Goal: Check status: Check status

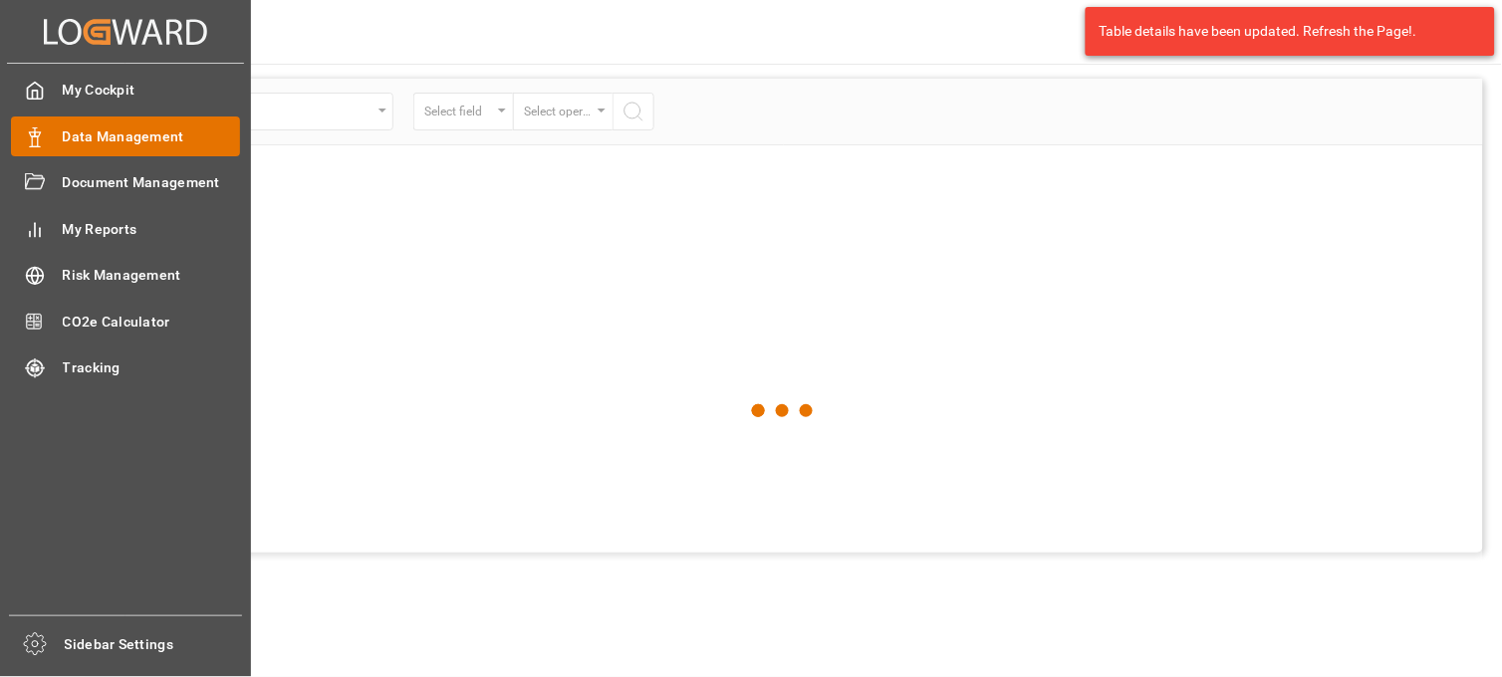
click at [143, 135] on span "Data Management" at bounding box center [152, 136] width 178 height 21
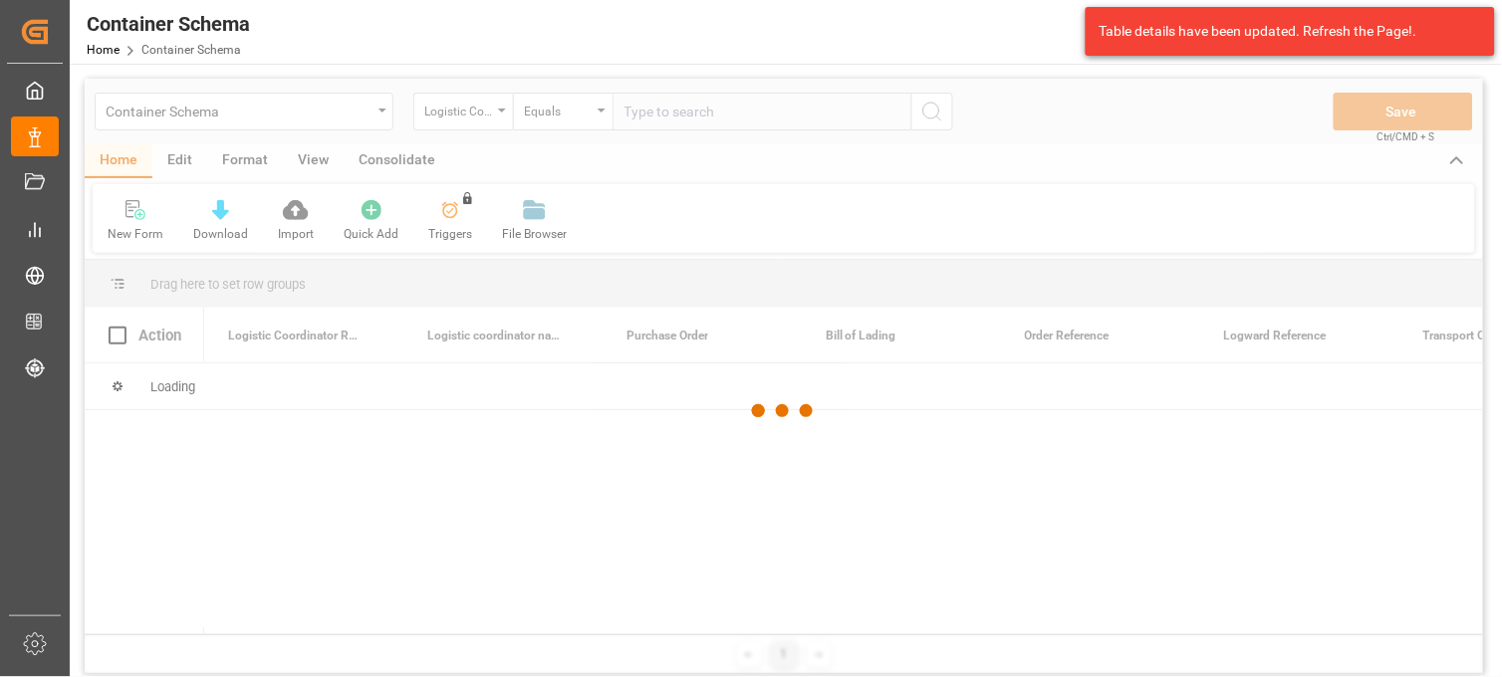
click at [371, 110] on div at bounding box center [784, 411] width 1398 height 665
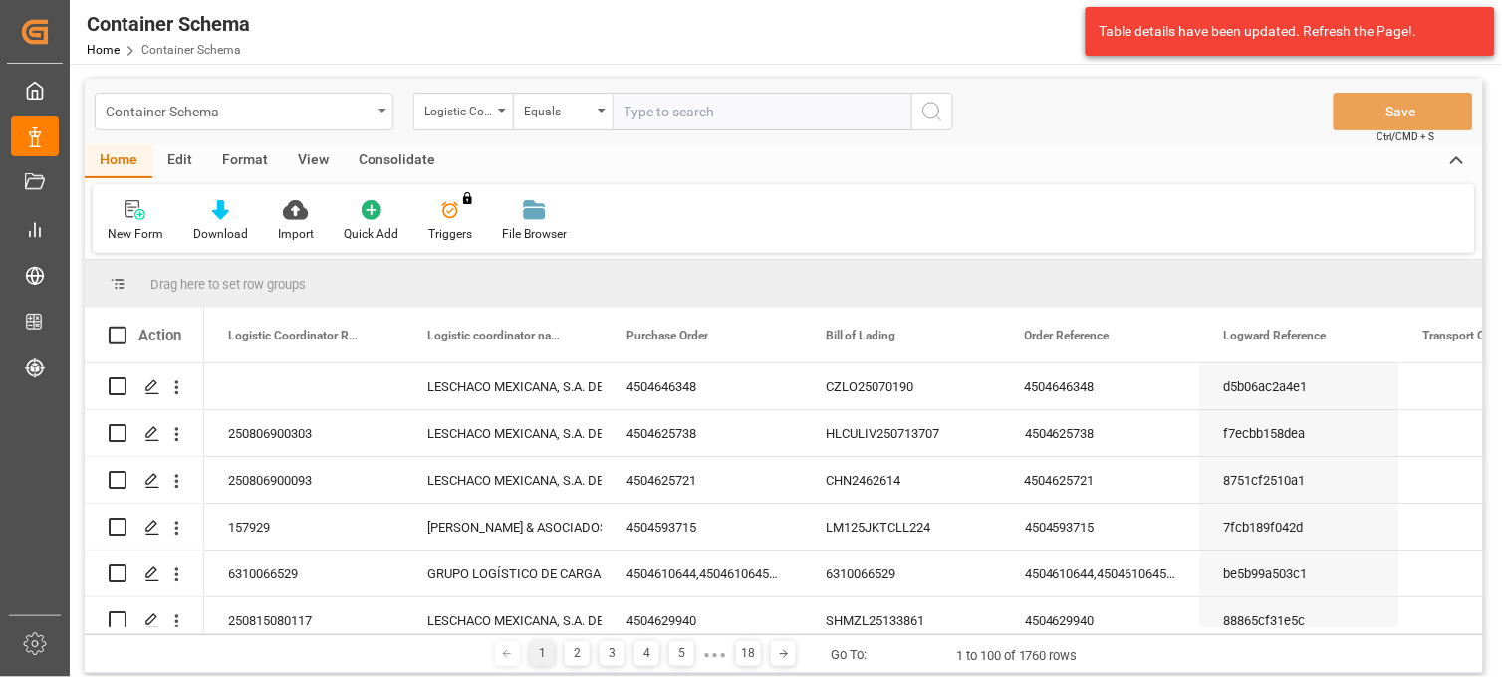
click at [374, 107] on div "Container Schema" at bounding box center [244, 112] width 299 height 38
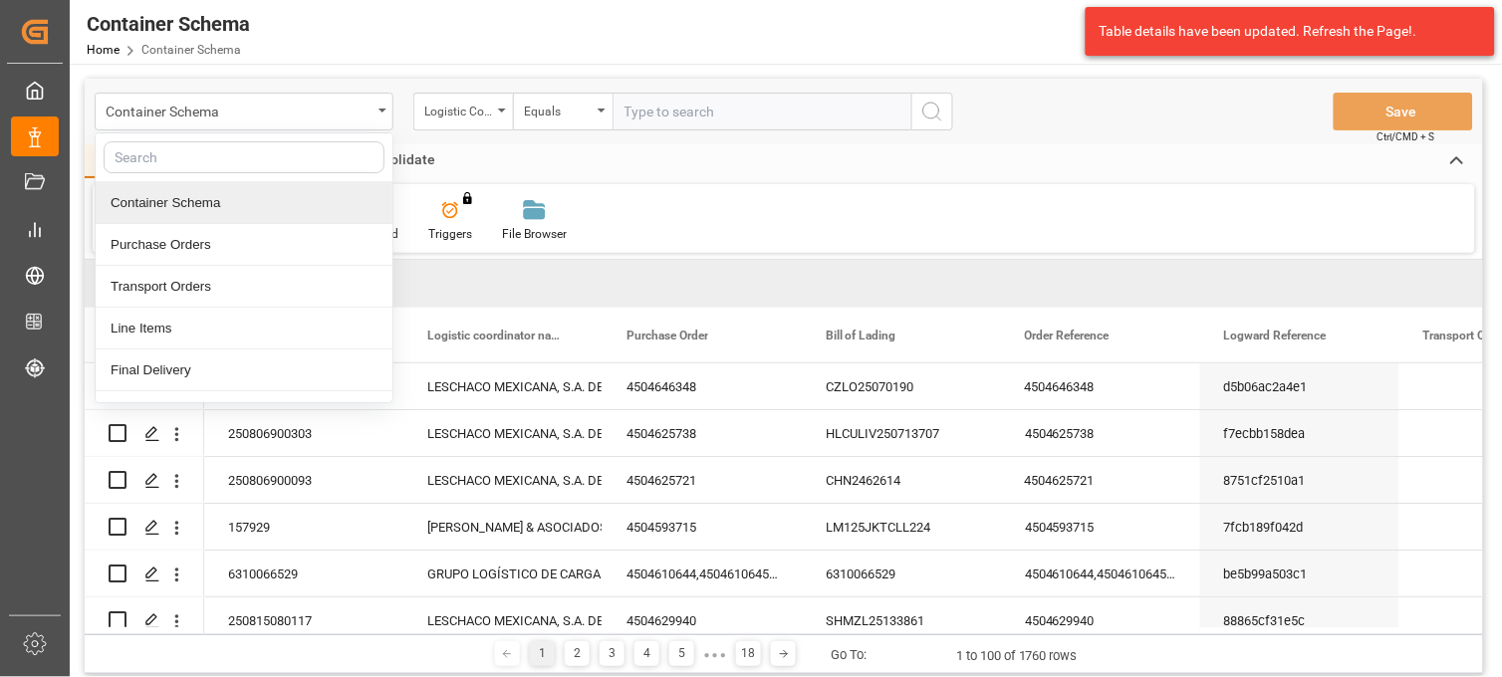
click at [187, 202] on div "Container Schema" at bounding box center [244, 203] width 297 height 42
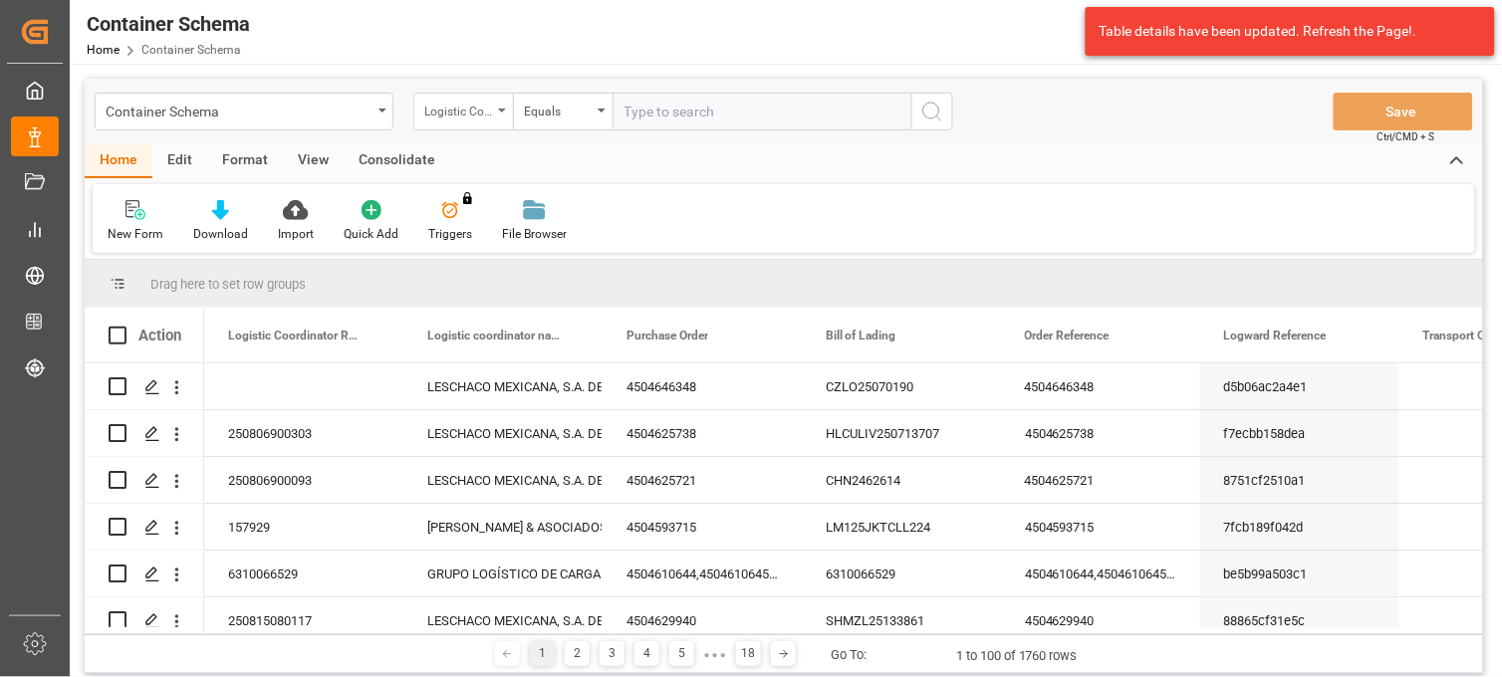
click at [483, 115] on div "Logistic Coordinator Reference Number" at bounding box center [458, 109] width 68 height 23
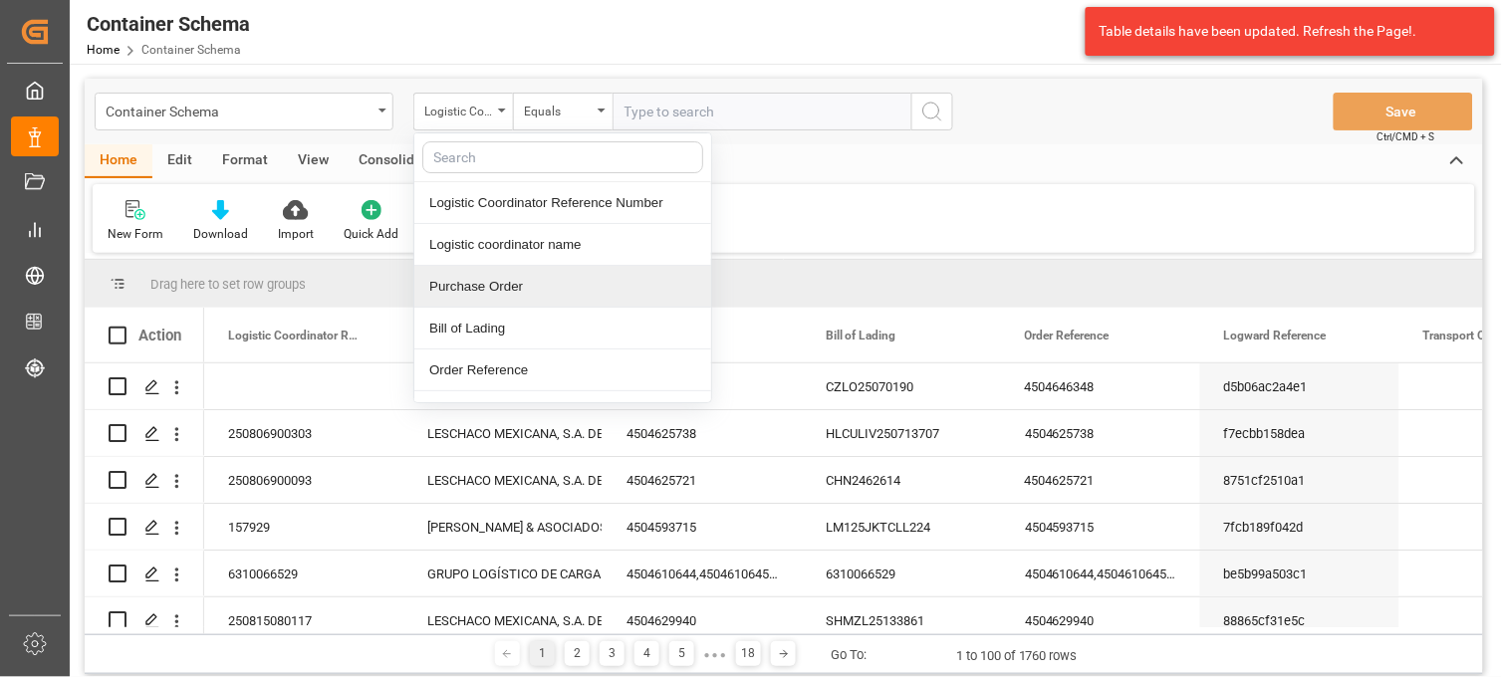
click at [519, 284] on div "Purchase Order" at bounding box center [562, 287] width 297 height 42
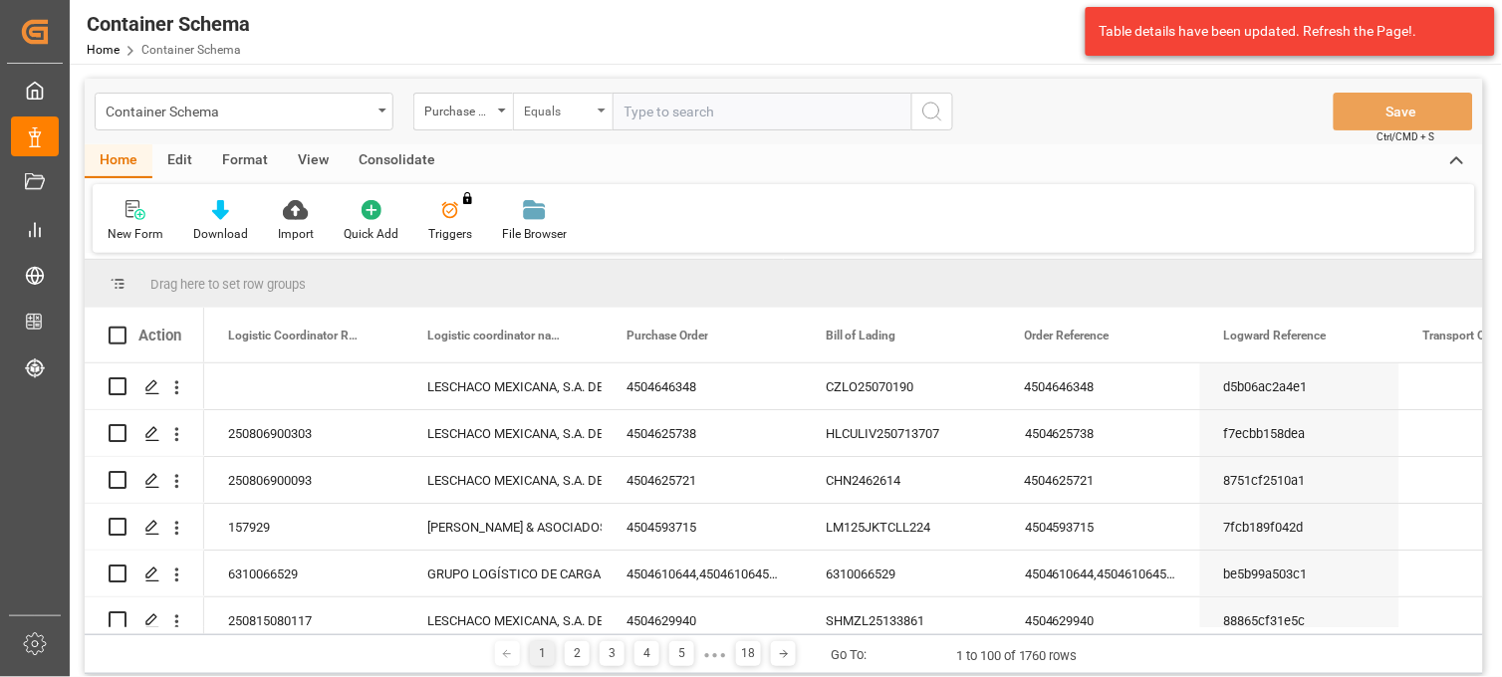
click at [575, 116] on div "Equals" at bounding box center [558, 109] width 68 height 23
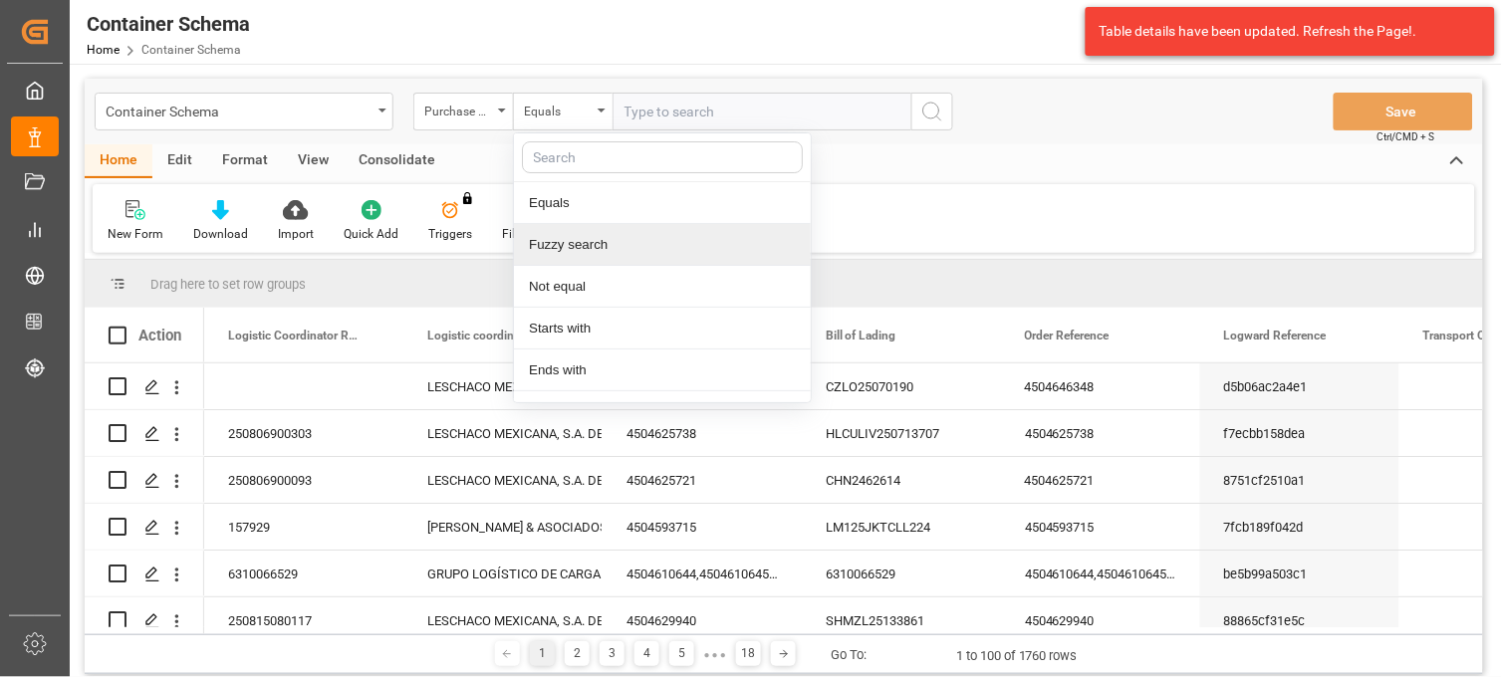
click at [584, 244] on div "Fuzzy search" at bounding box center [662, 245] width 297 height 42
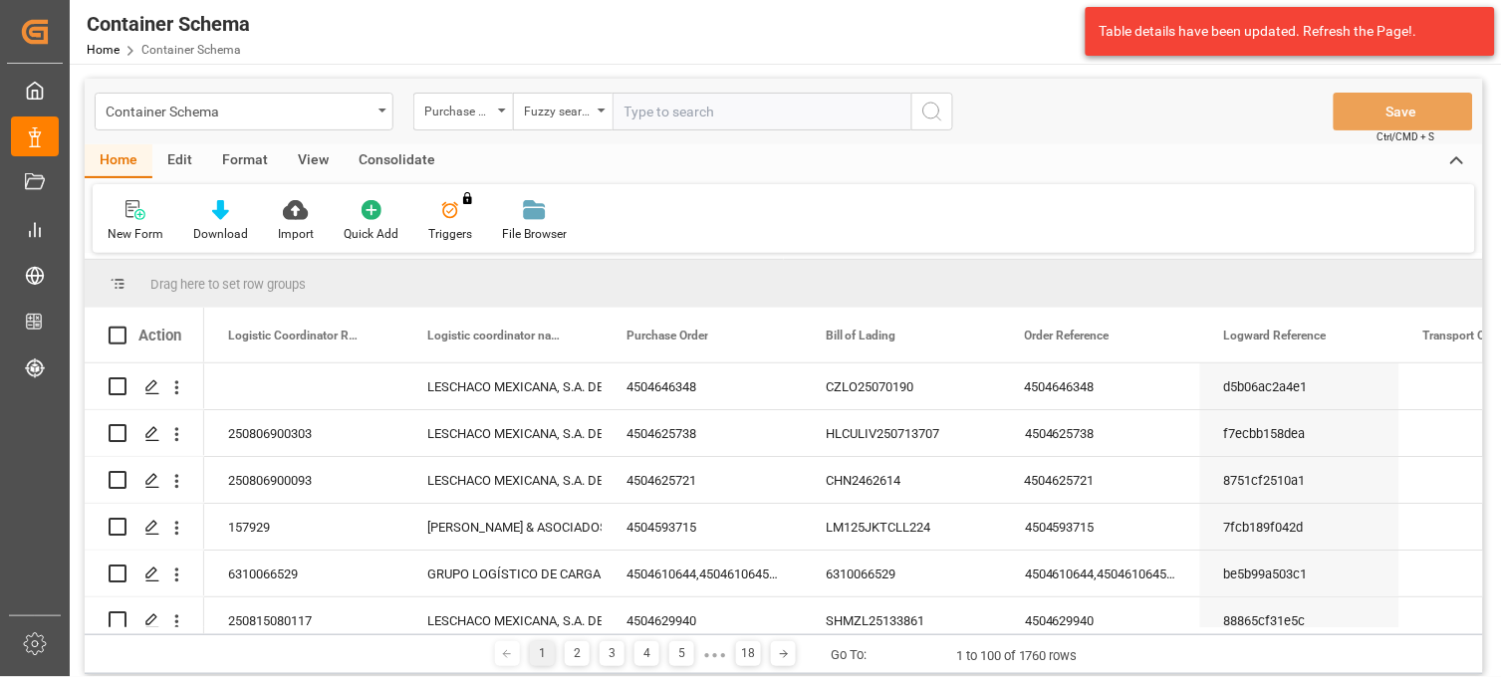
paste input "4504638979"
type input "4504638979"
click at [937, 101] on icon "search button" at bounding box center [932, 112] width 24 height 24
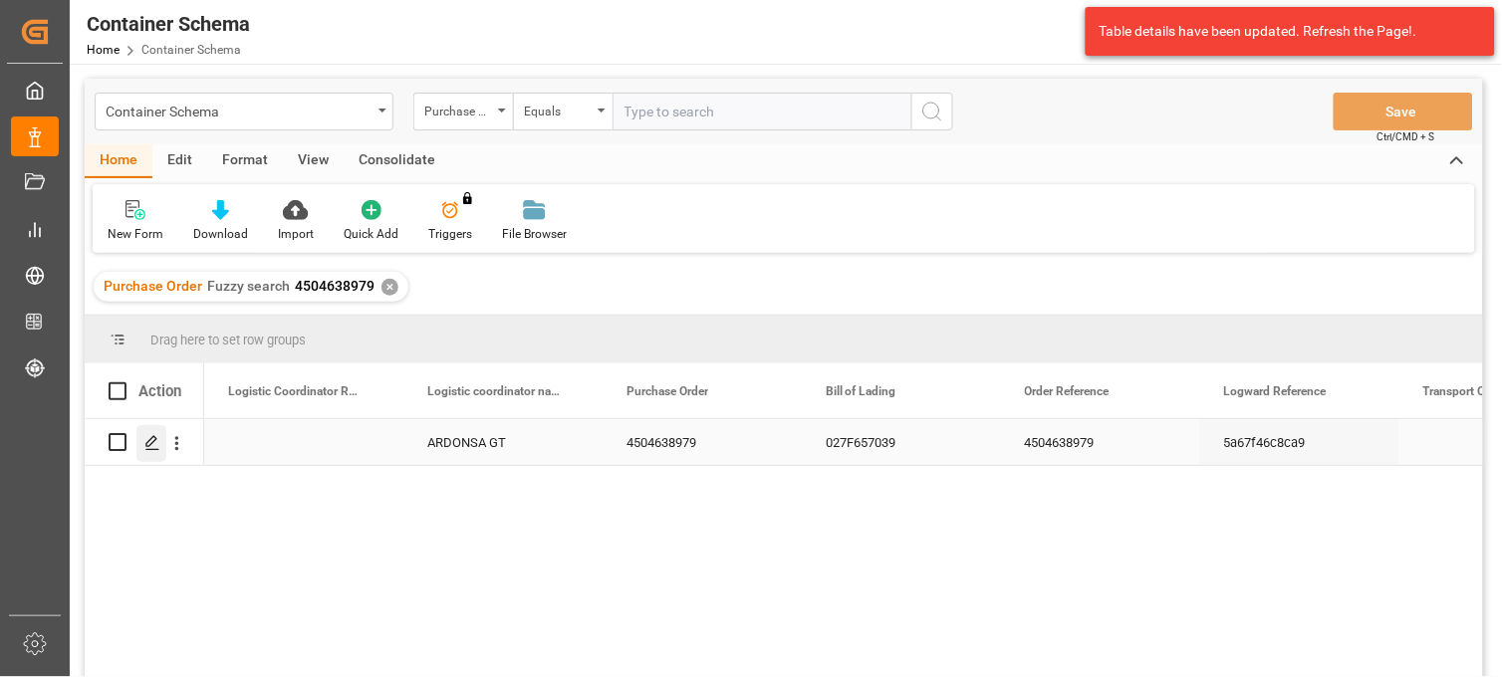
click at [155, 445] on icon "Press SPACE to select this row." at bounding box center [152, 443] width 16 height 16
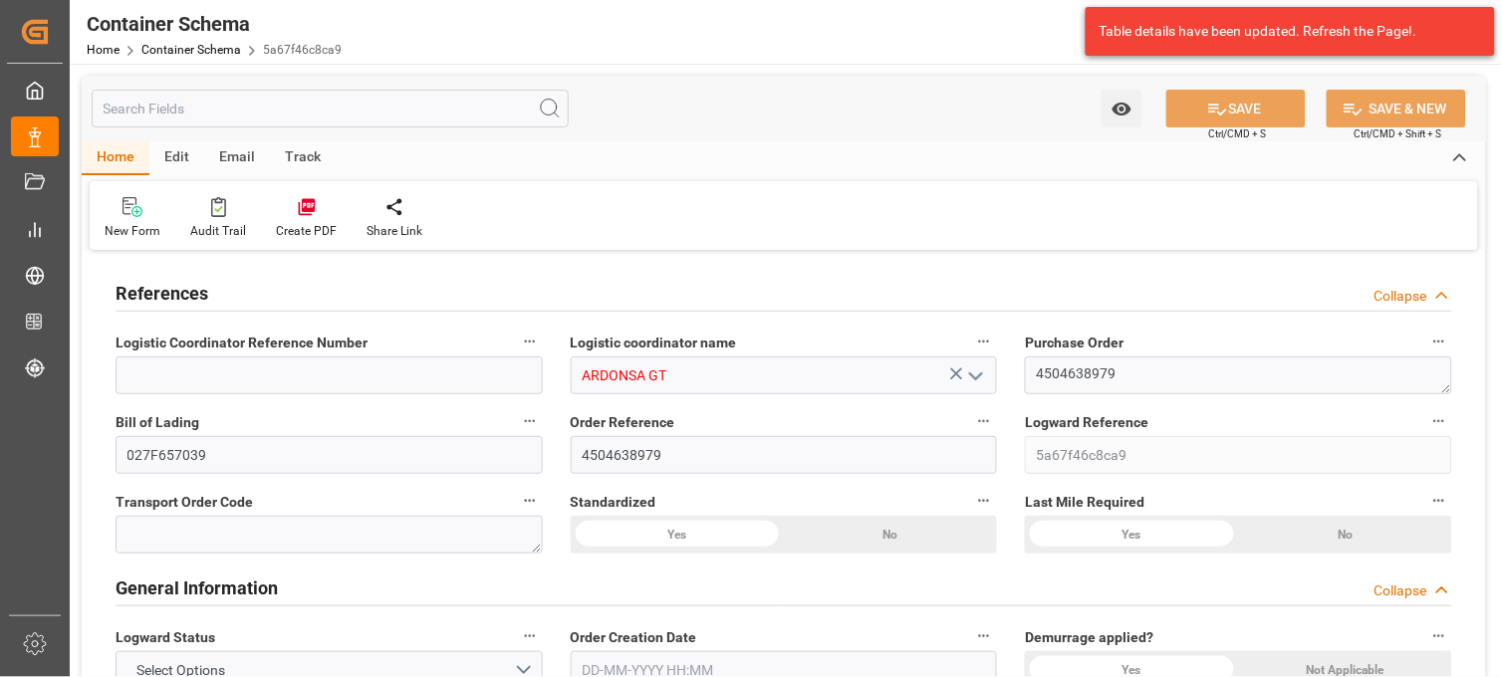
type input "0"
type input "1"
type input "34"
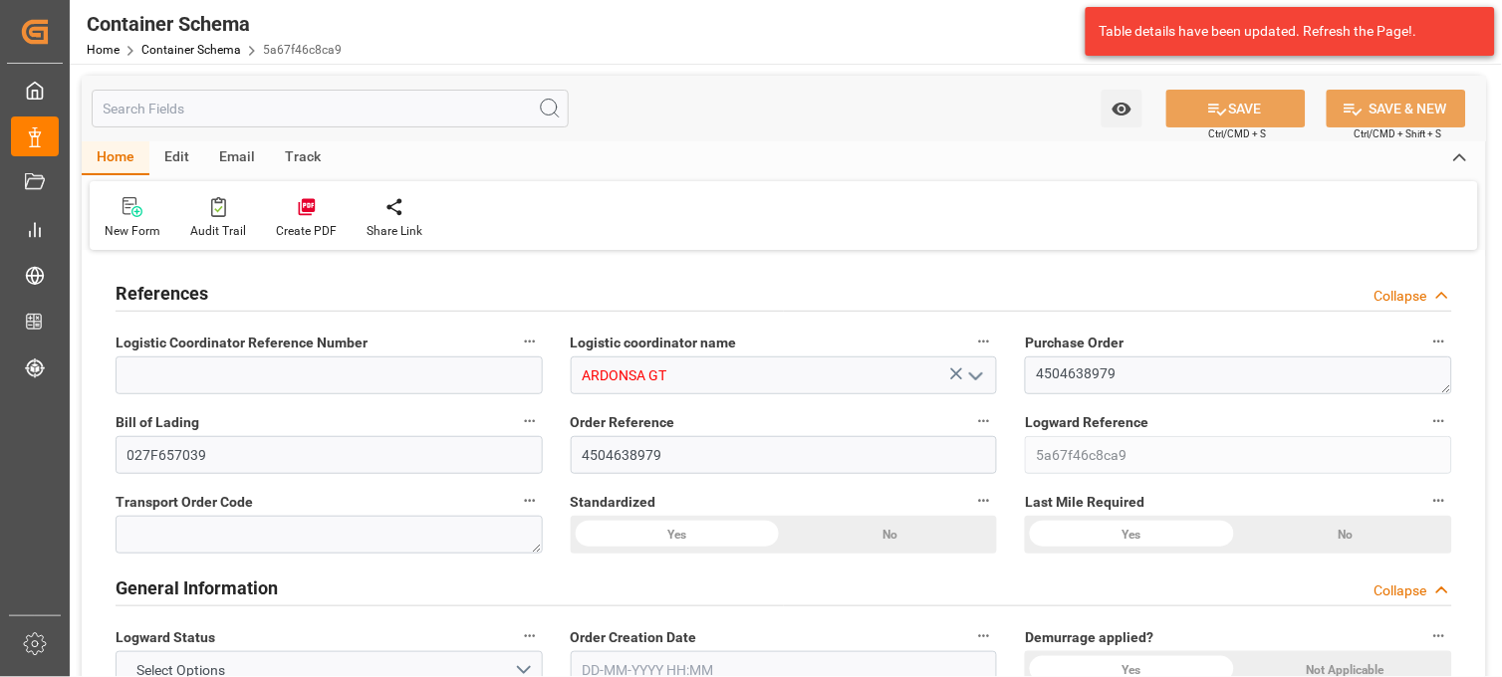
type input "24480"
type input "25840"
type input "Wan Hai Lines"
type input "CNSGH"
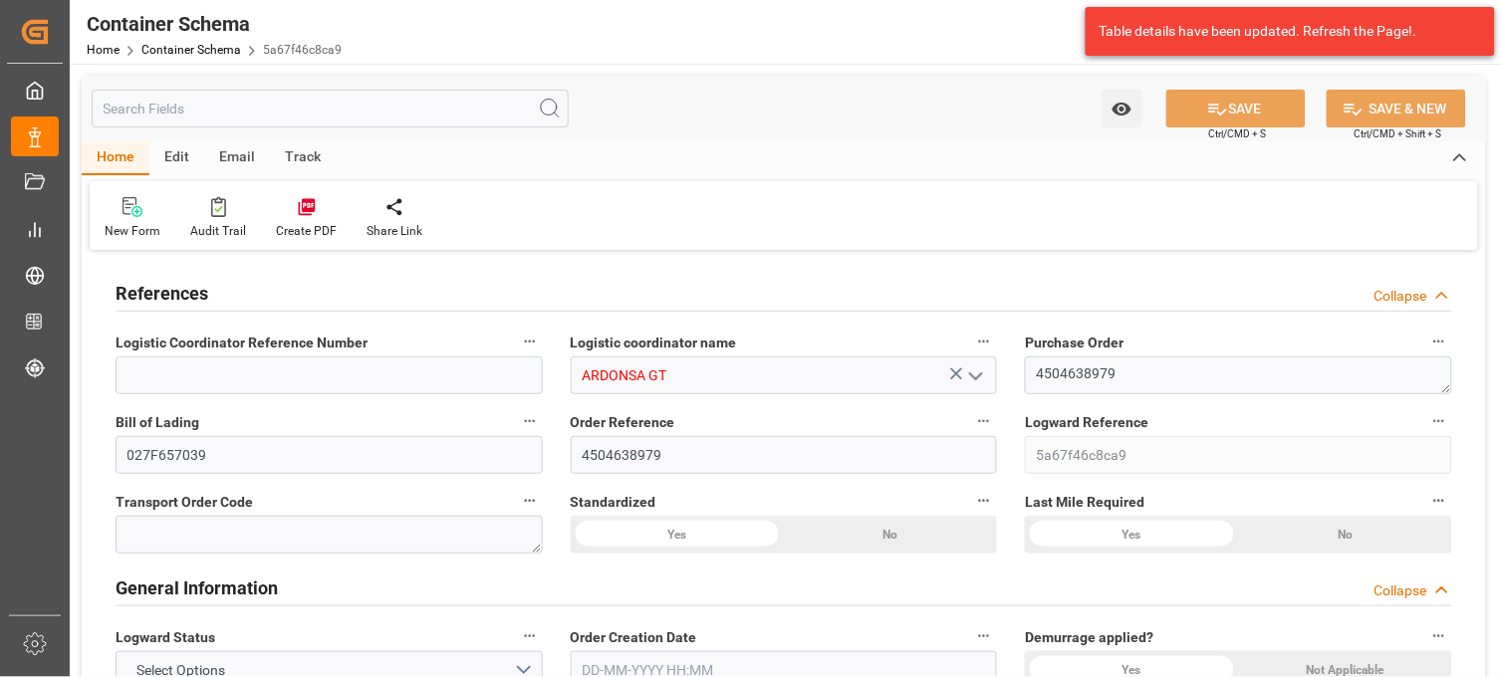
type input "CNSHA"
type input "GTPRQ"
type input "9496604"
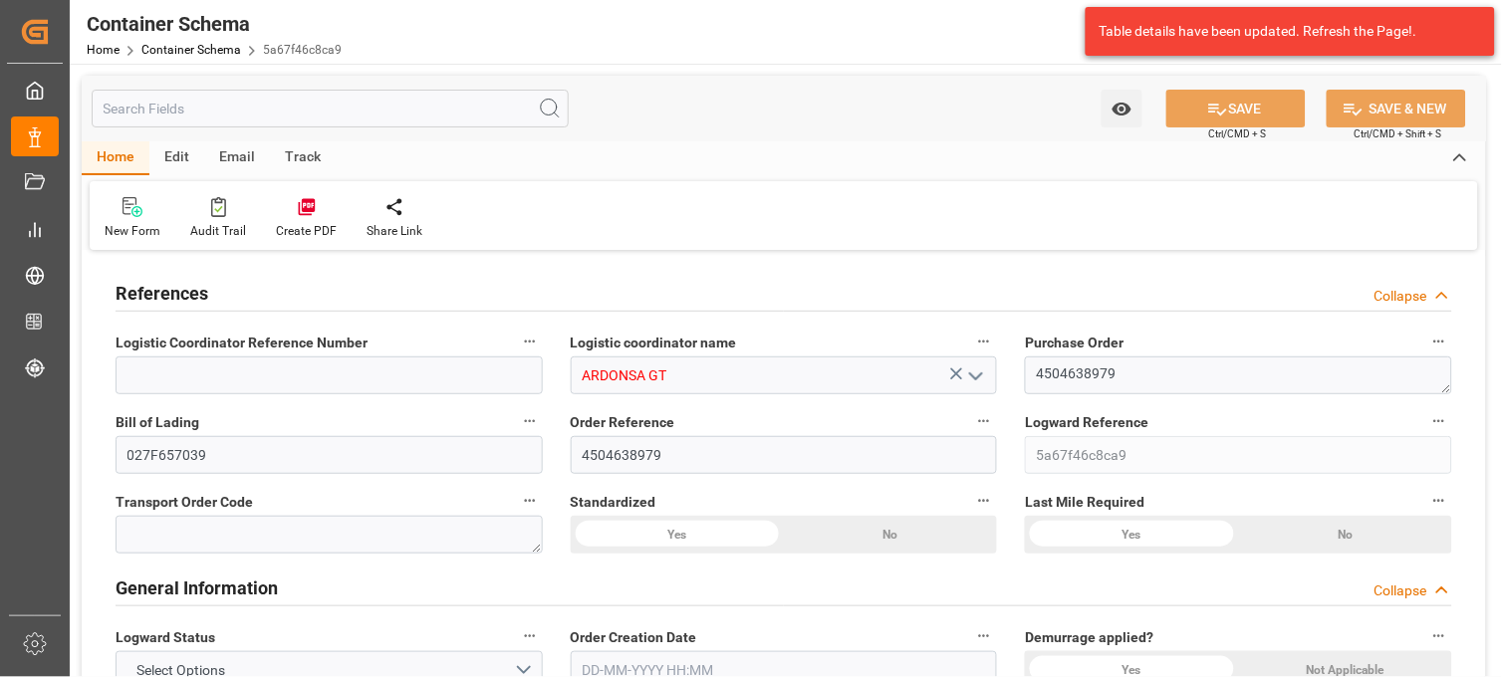
type input "0"
type input "CNSHG"
type input "GTPRQ"
type input "9496604"
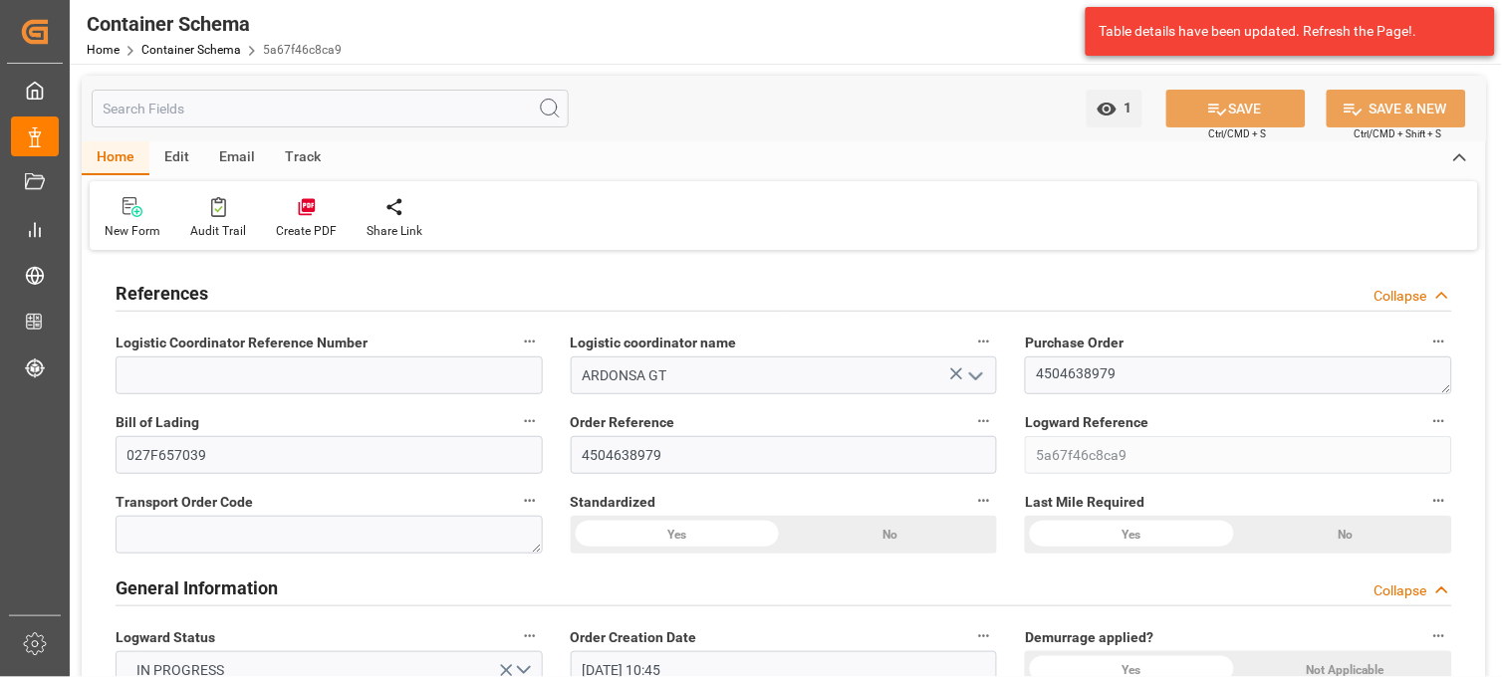
type input "04-08-2025 10:45"
type input "03-08-2025"
type input "04-08-2025"
type input "27-08-2025"
type input "04-08-2025"
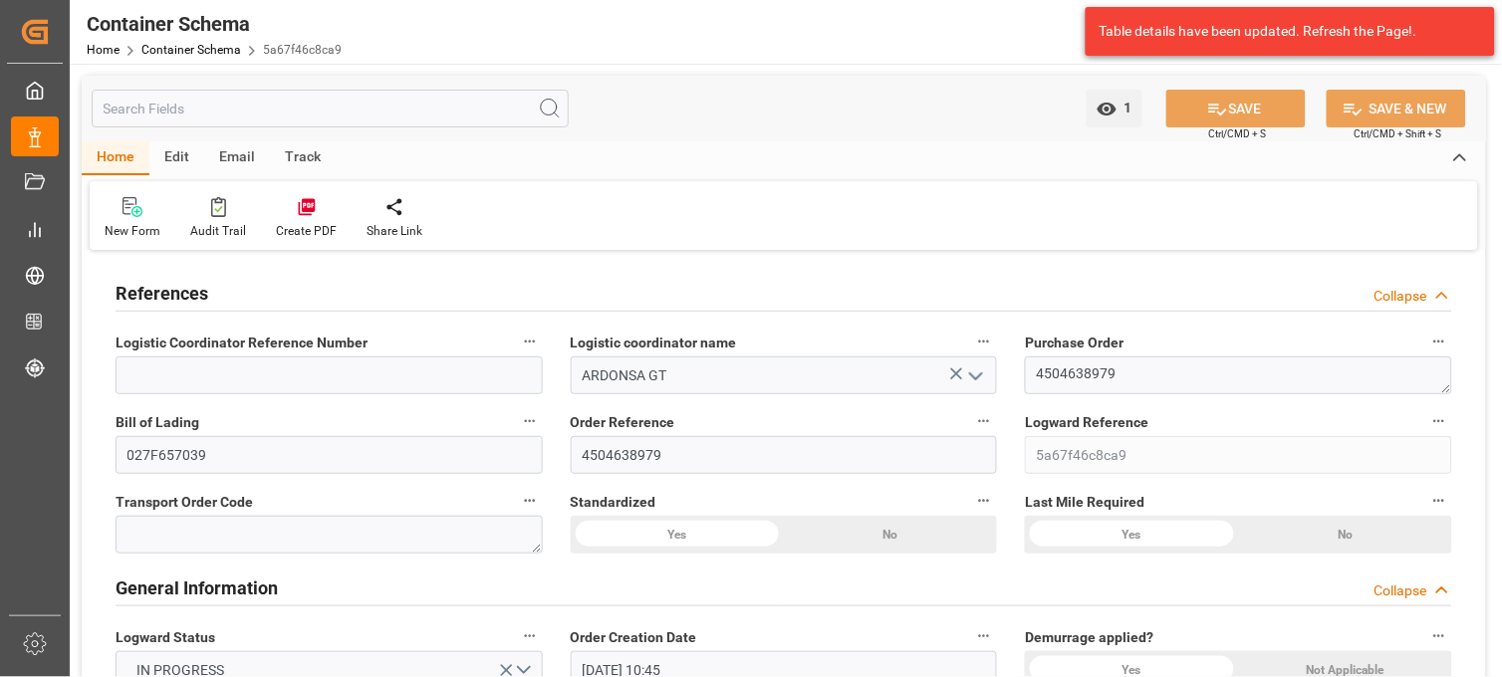
type input "11-08-2025"
type input "11-08-2025 20:32"
type input "04-08-2025 15:44"
type input "11-08-2025"
type input "28-07-2025 22:15"
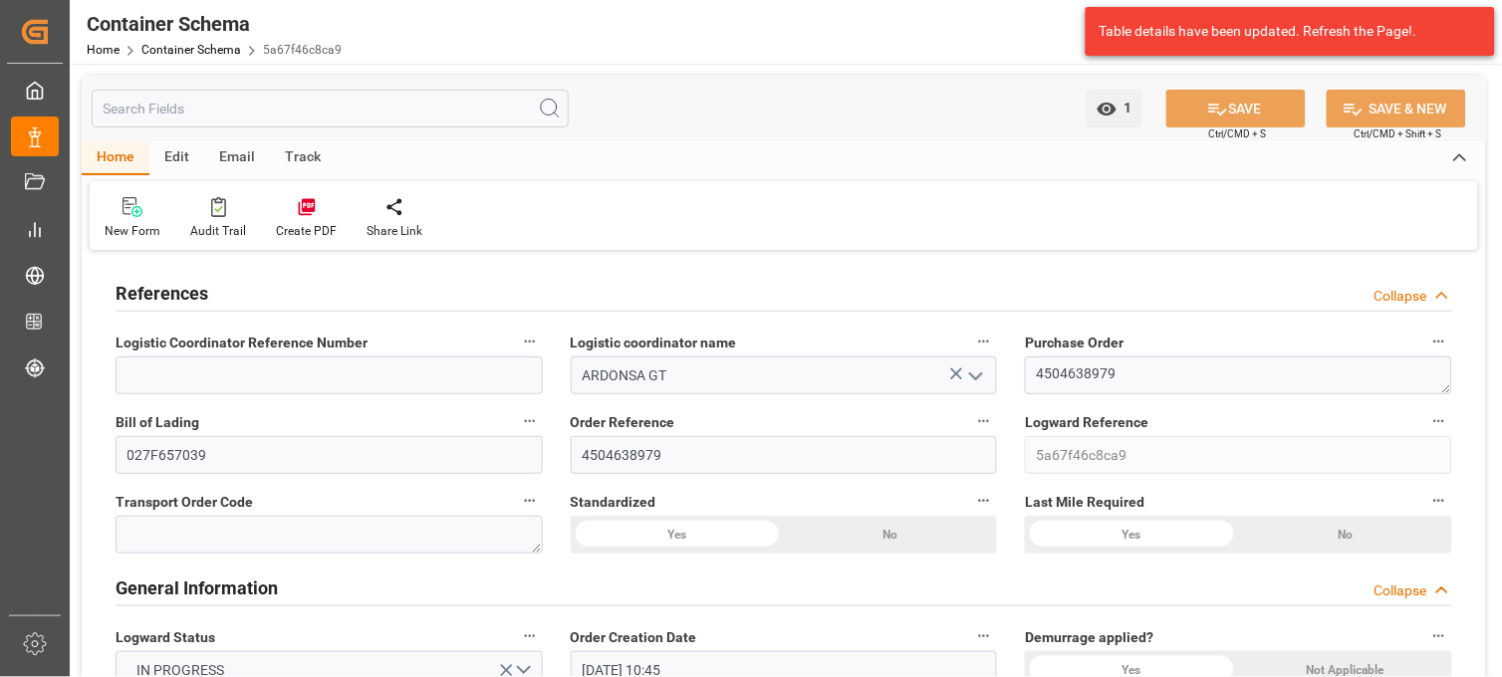
type input "29-07-2025 04:17"
type input "27-08-2025 00:00"
type input "27-08-2025 07:43"
type input "31-08-2025 07:43"
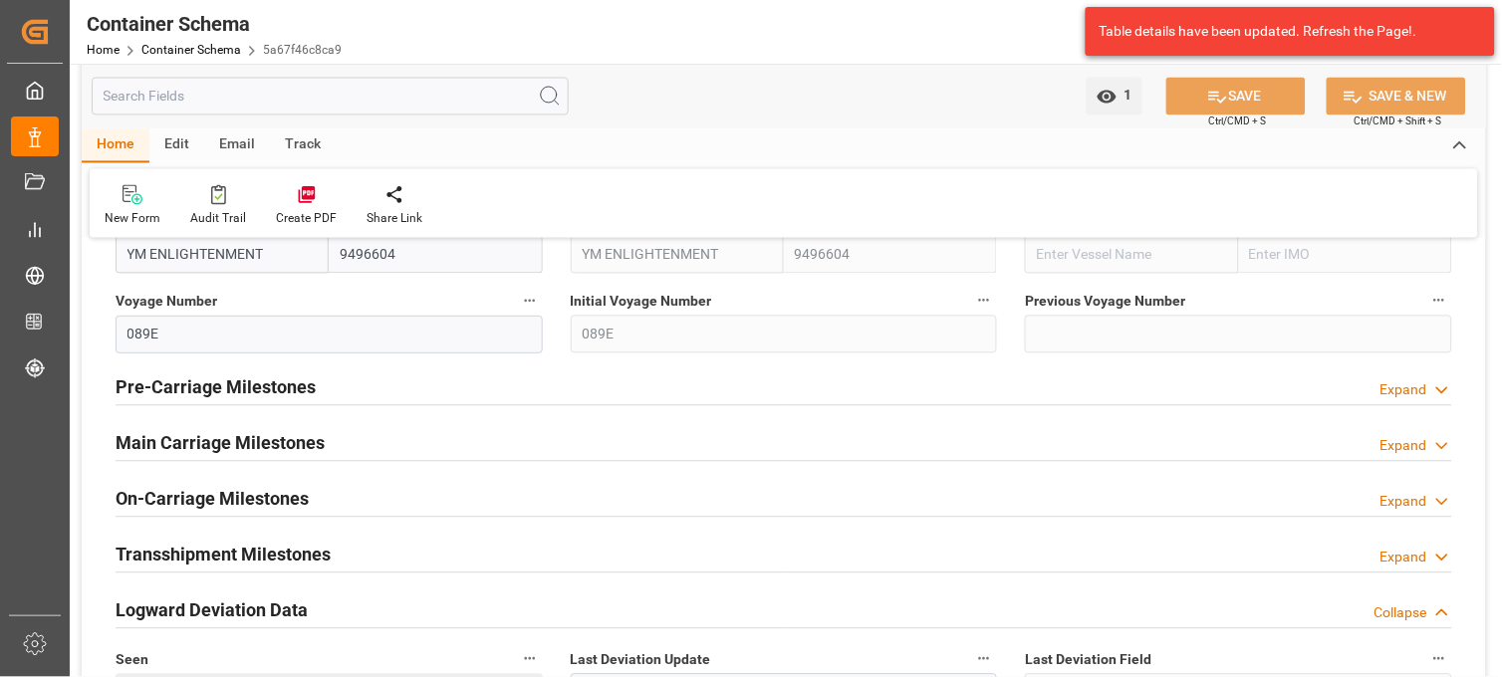
scroll to position [2655, 0]
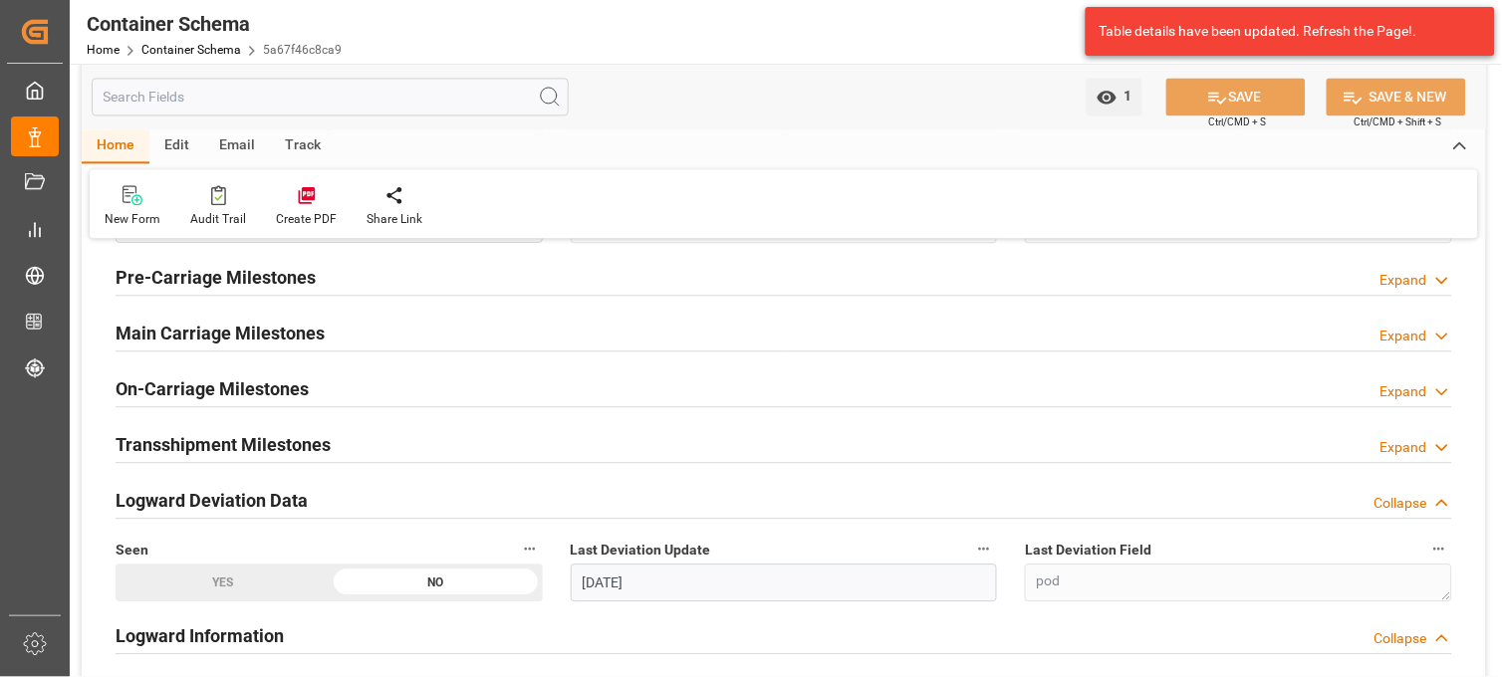
click at [1442, 334] on icon at bounding box center [1442, 336] width 20 height 21
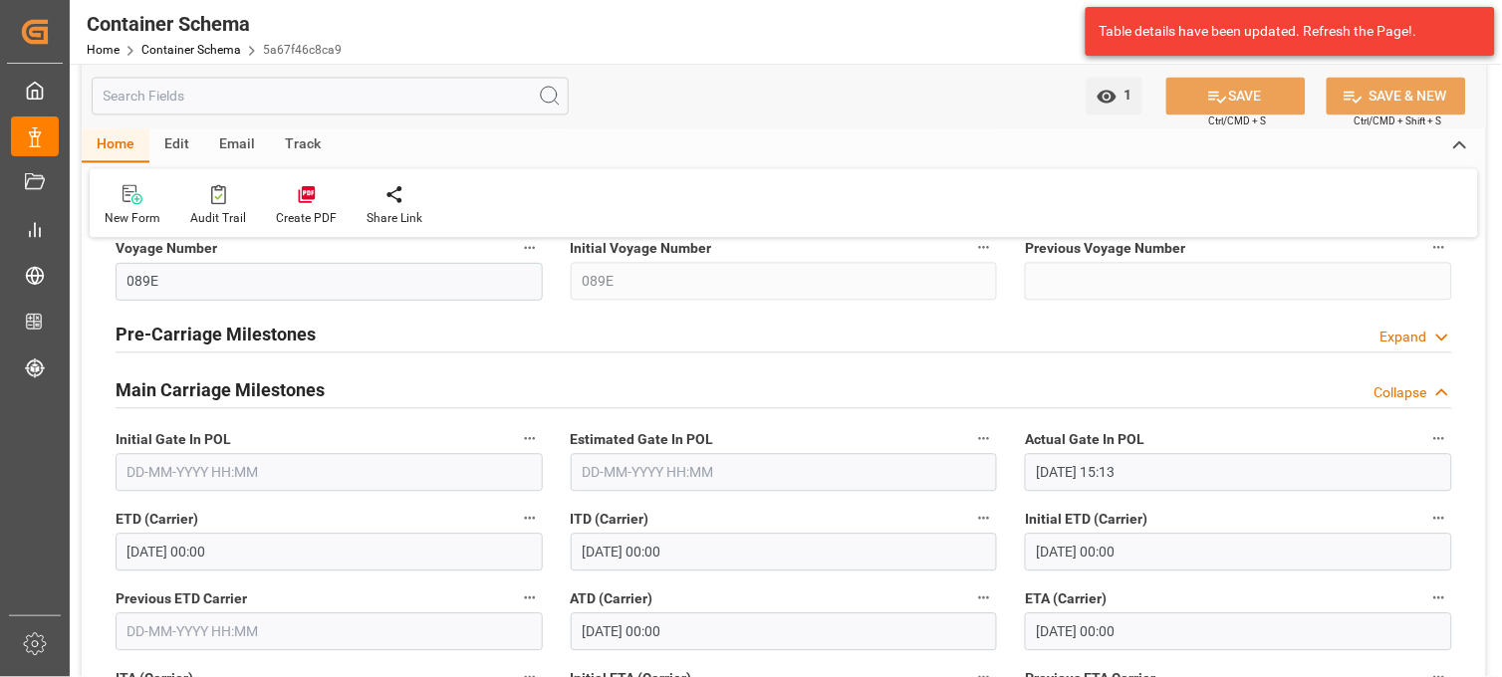
scroll to position [2544, 0]
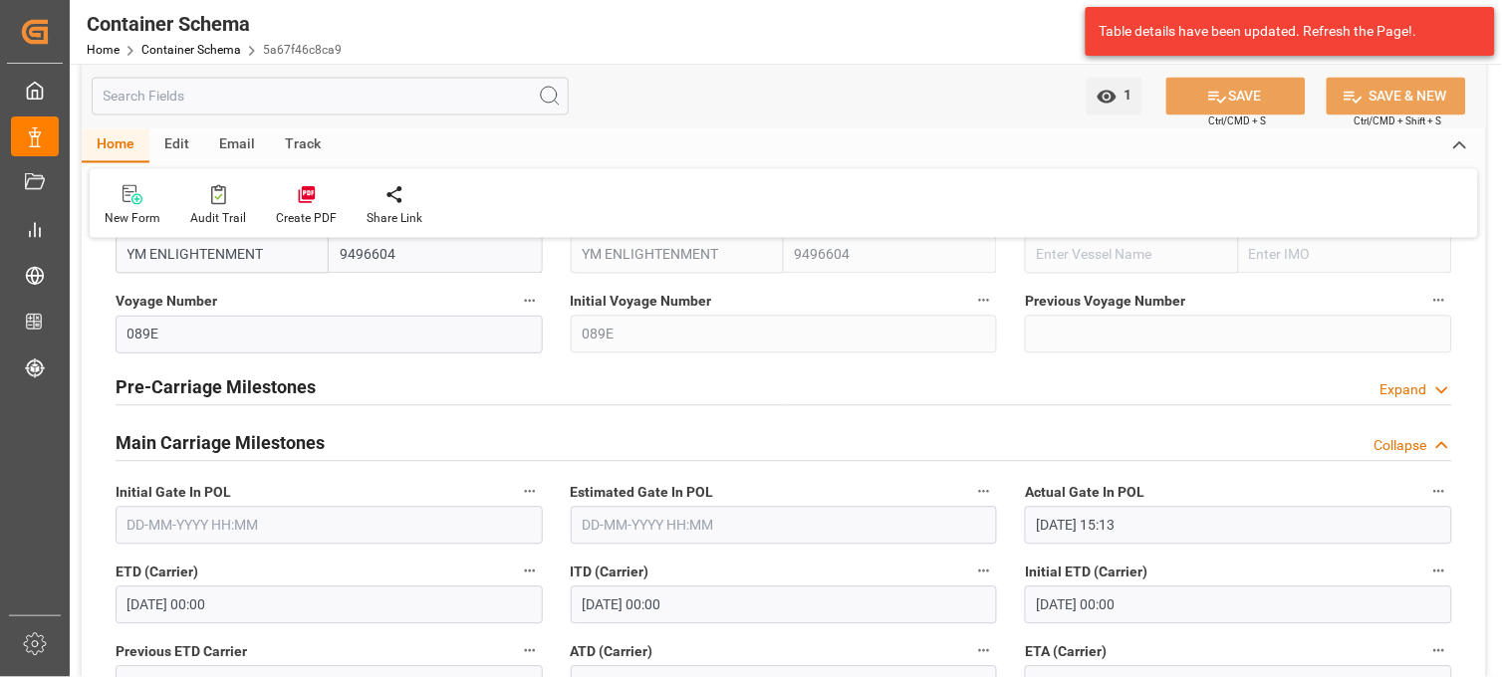
click at [292, 141] on div "Track" at bounding box center [303, 146] width 66 height 34
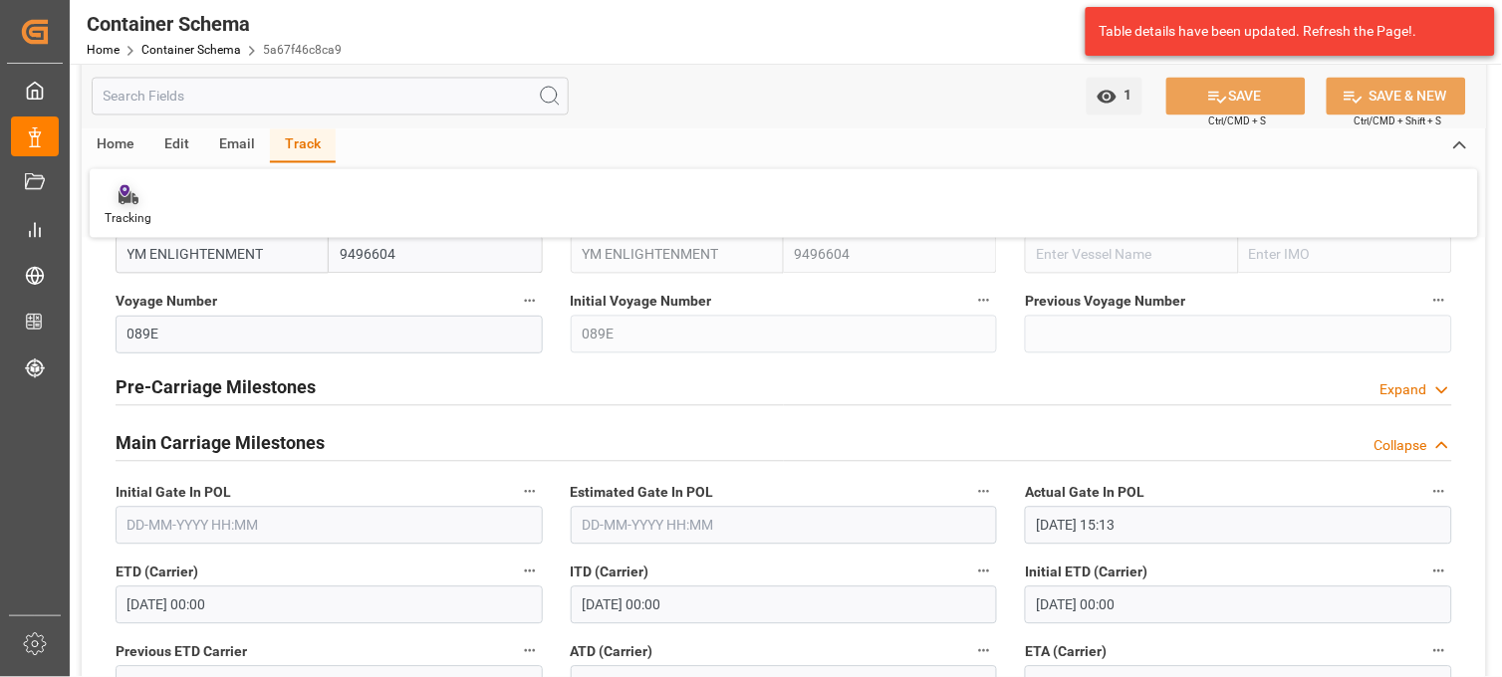
click at [131, 206] on div "Tracking" at bounding box center [128, 206] width 77 height 44
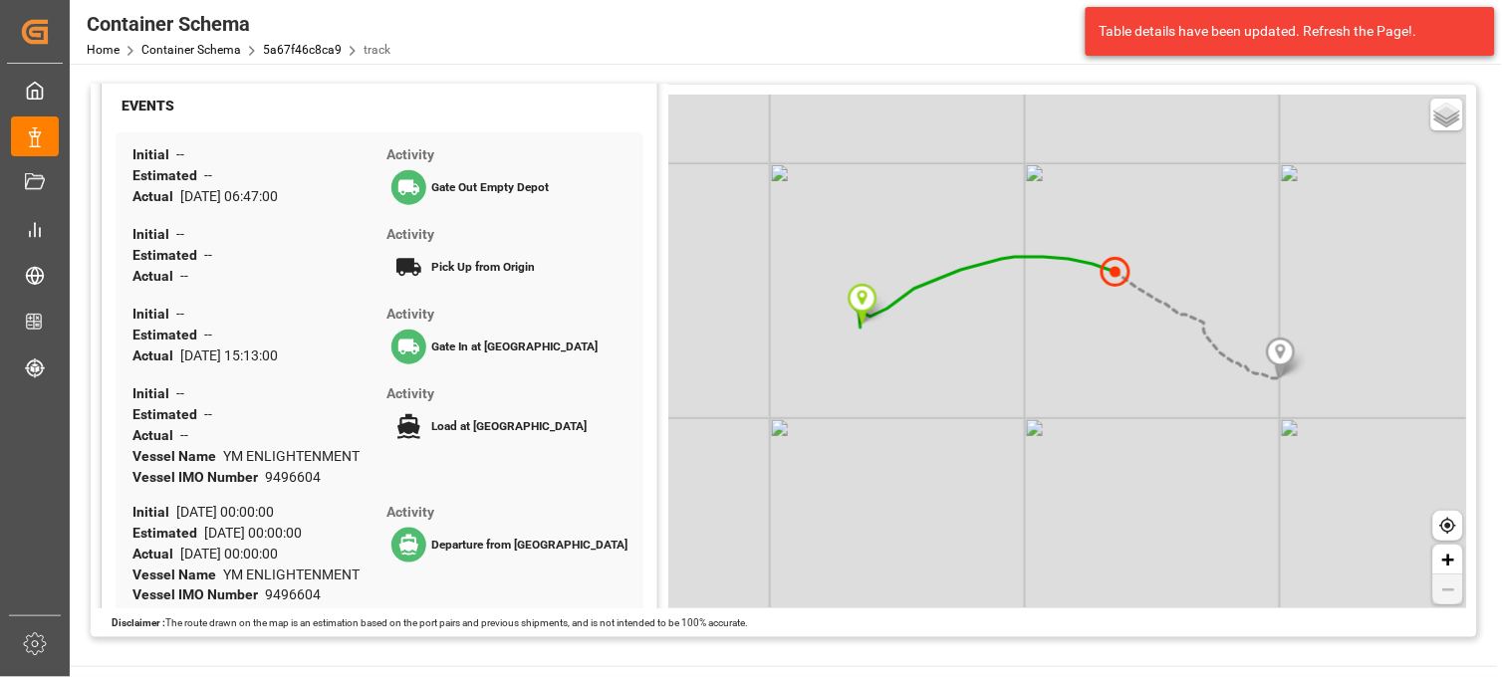
scroll to position [332, 0]
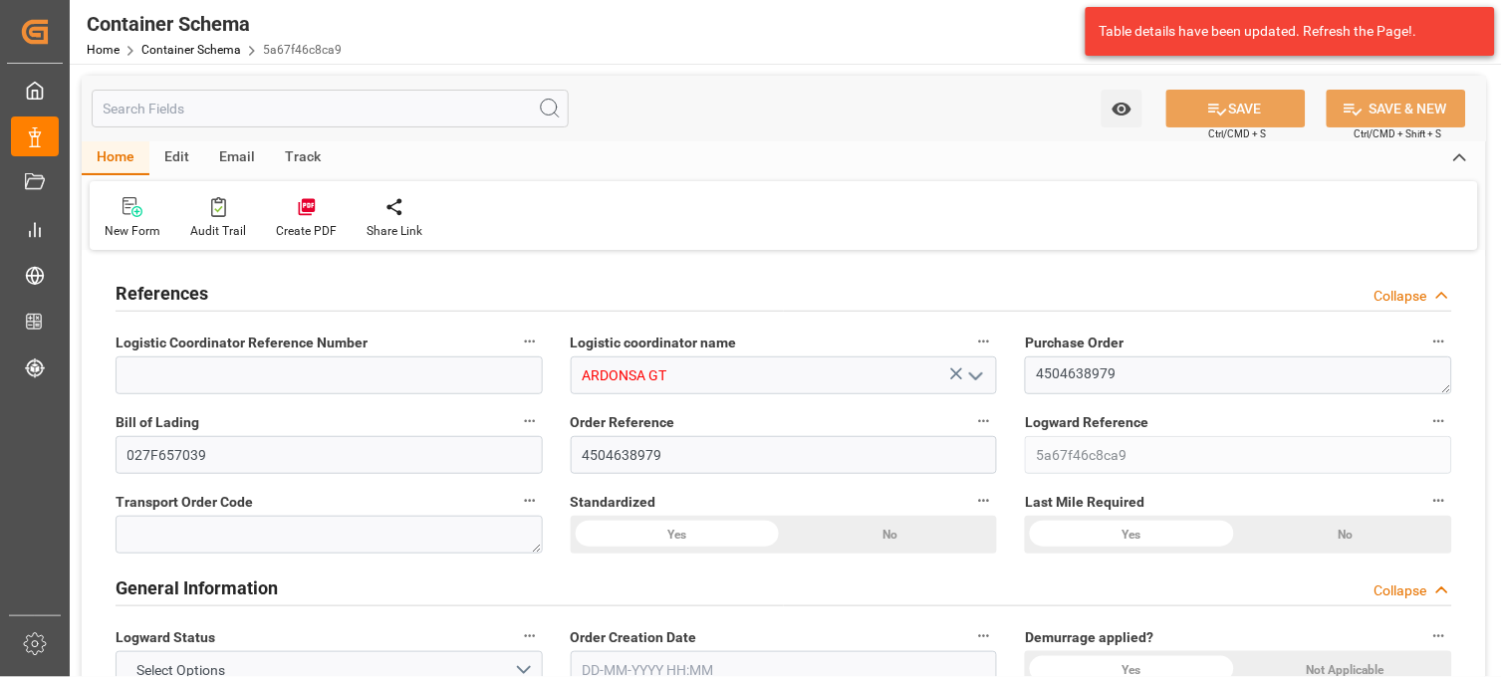
type input "0"
type input "1"
type input "34"
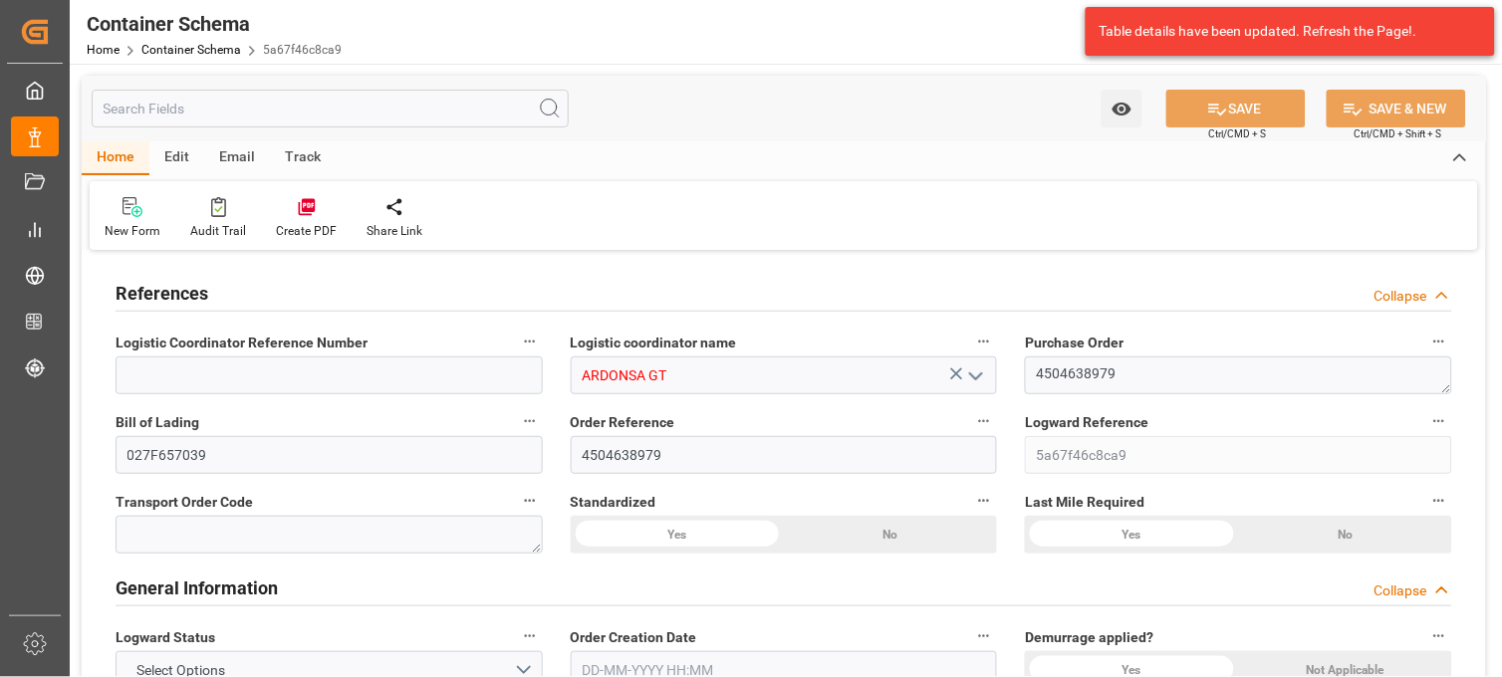
type input "24480"
type input "25840"
type input "Wan Hai Lines"
type input "CNSGH"
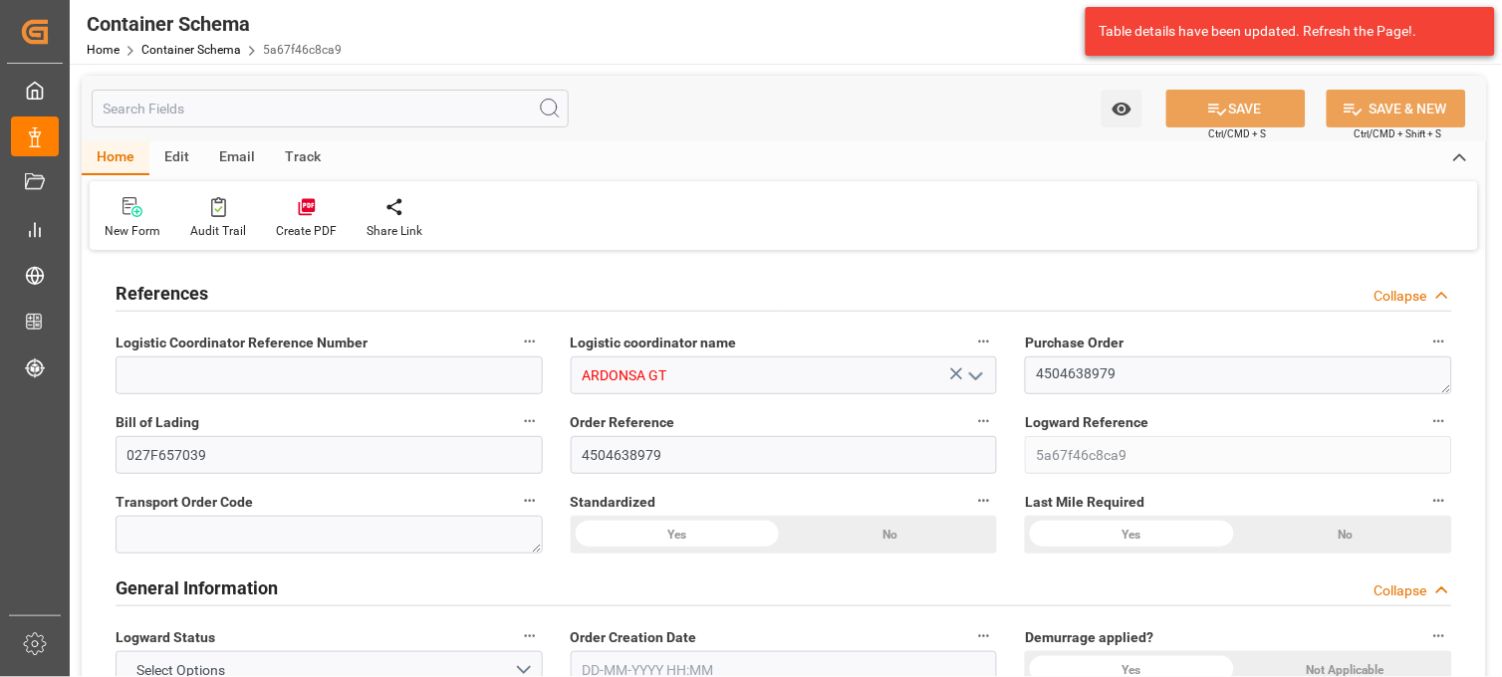
type input "CNSHA"
type input "GTPRQ"
type input "9496604"
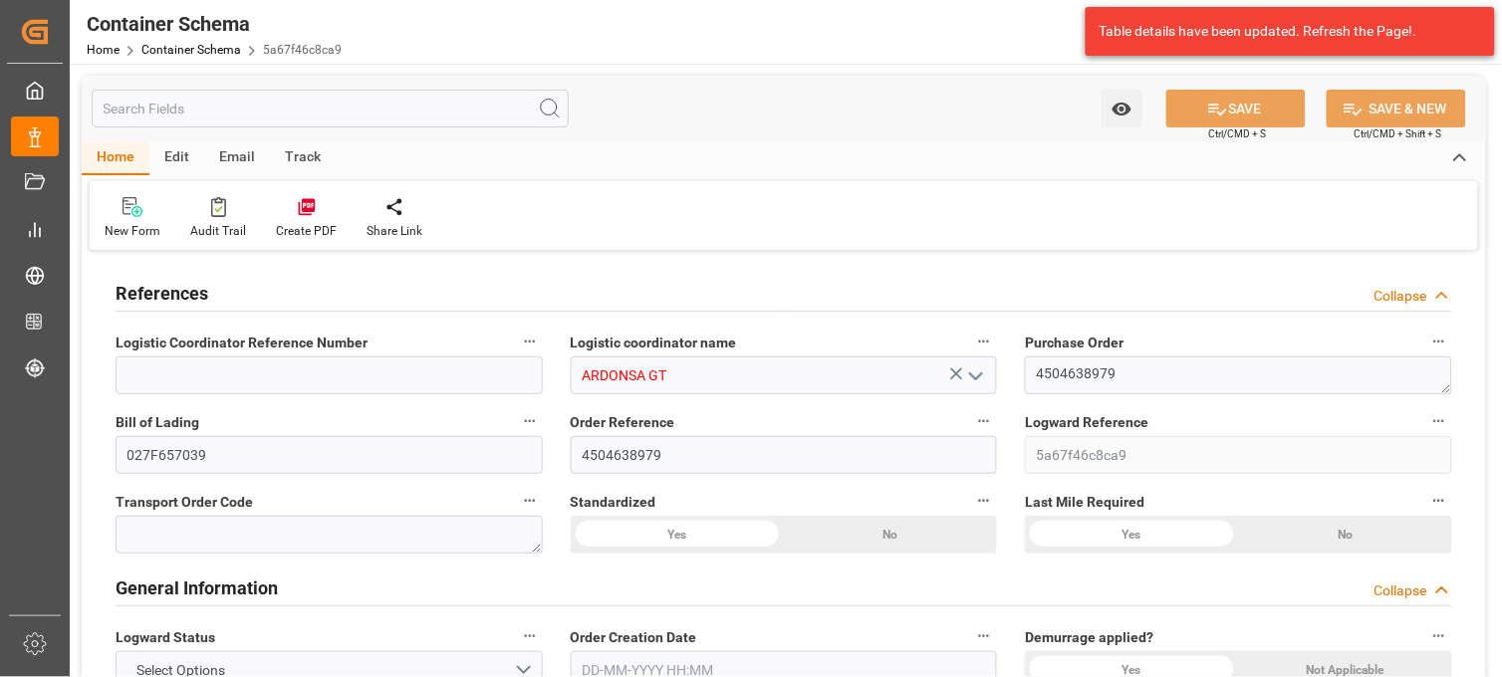
type input "0"
type input "CNSHG"
type input "GTPRQ"
type input "9496604"
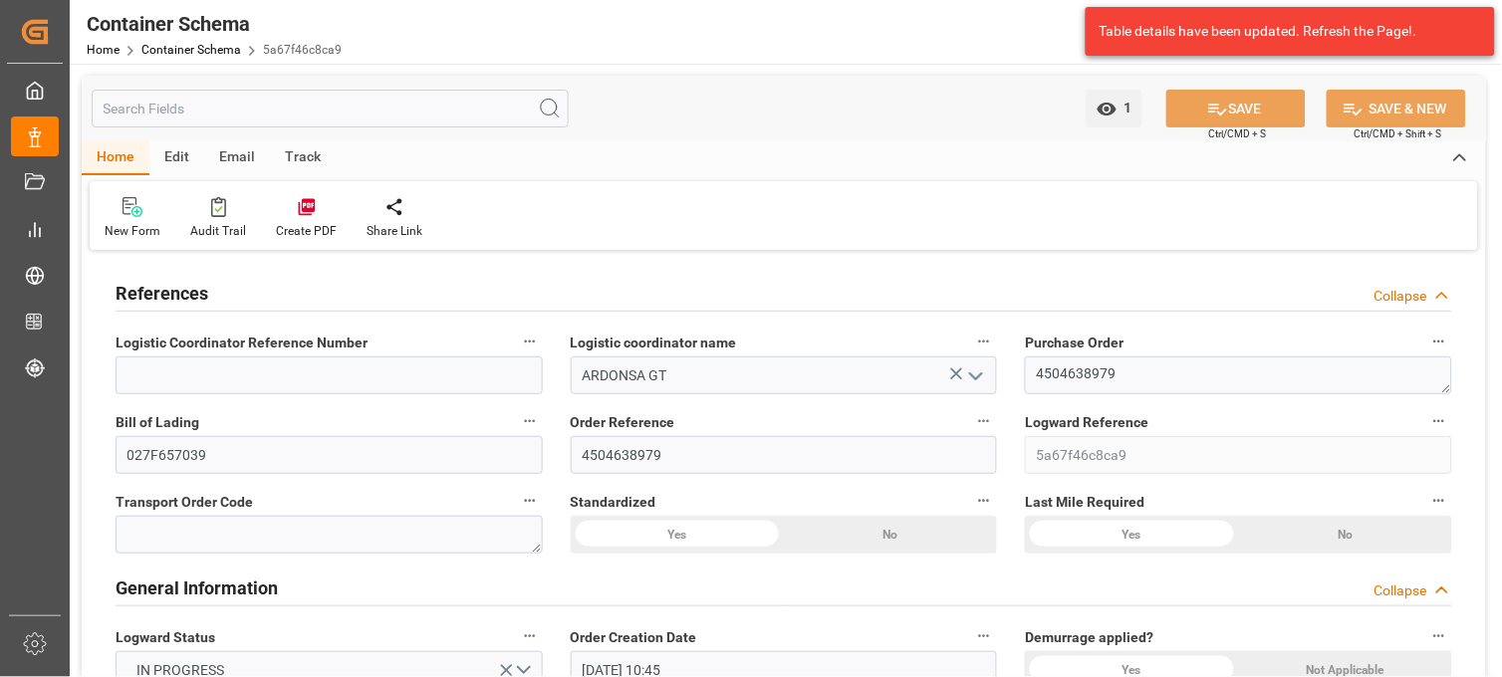
type input "04-08-2025 10:45"
type input "03-08-2025"
type input "04-08-2025"
type input "27-08-2025"
type input "04-08-2025"
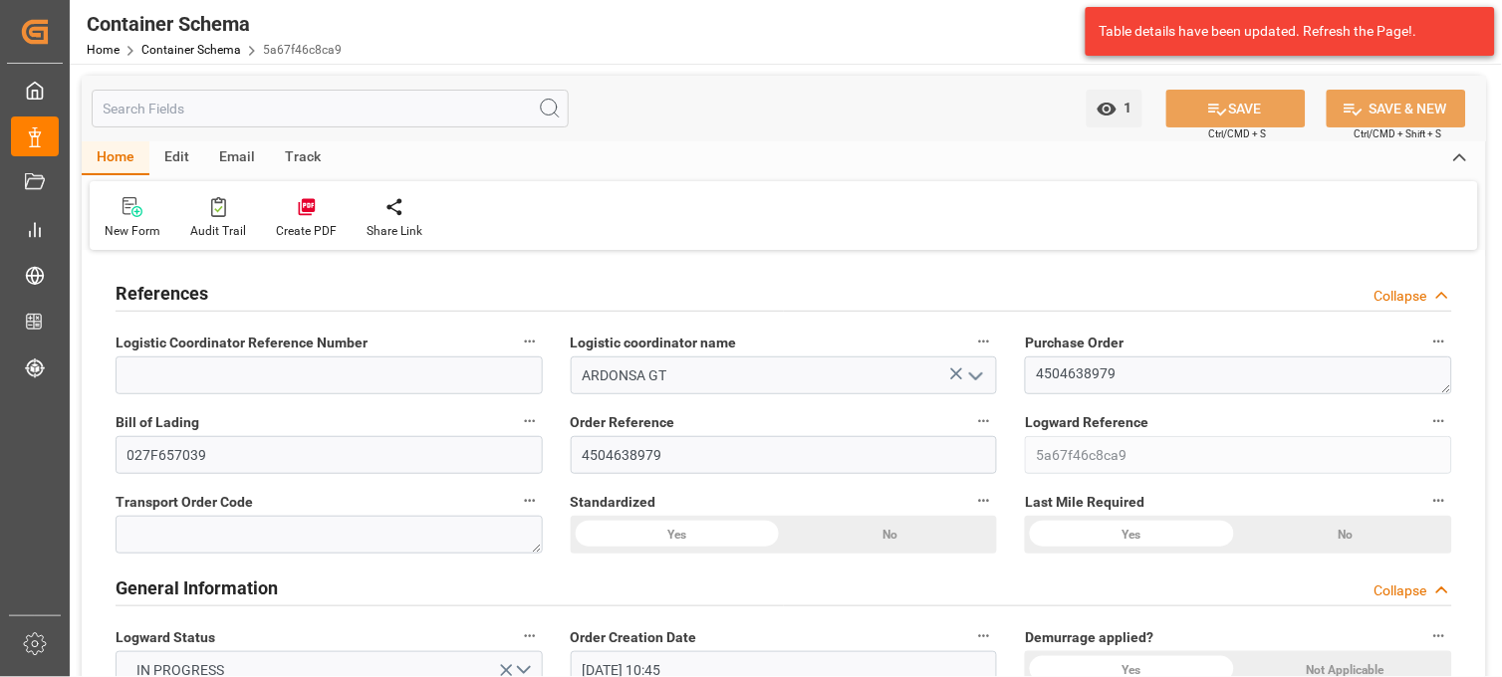
type input "11-08-2025"
type input "11-08-2025 20:32"
type input "04-08-2025 15:44"
type input "11-08-2025"
type input "28-07-2025 22:15"
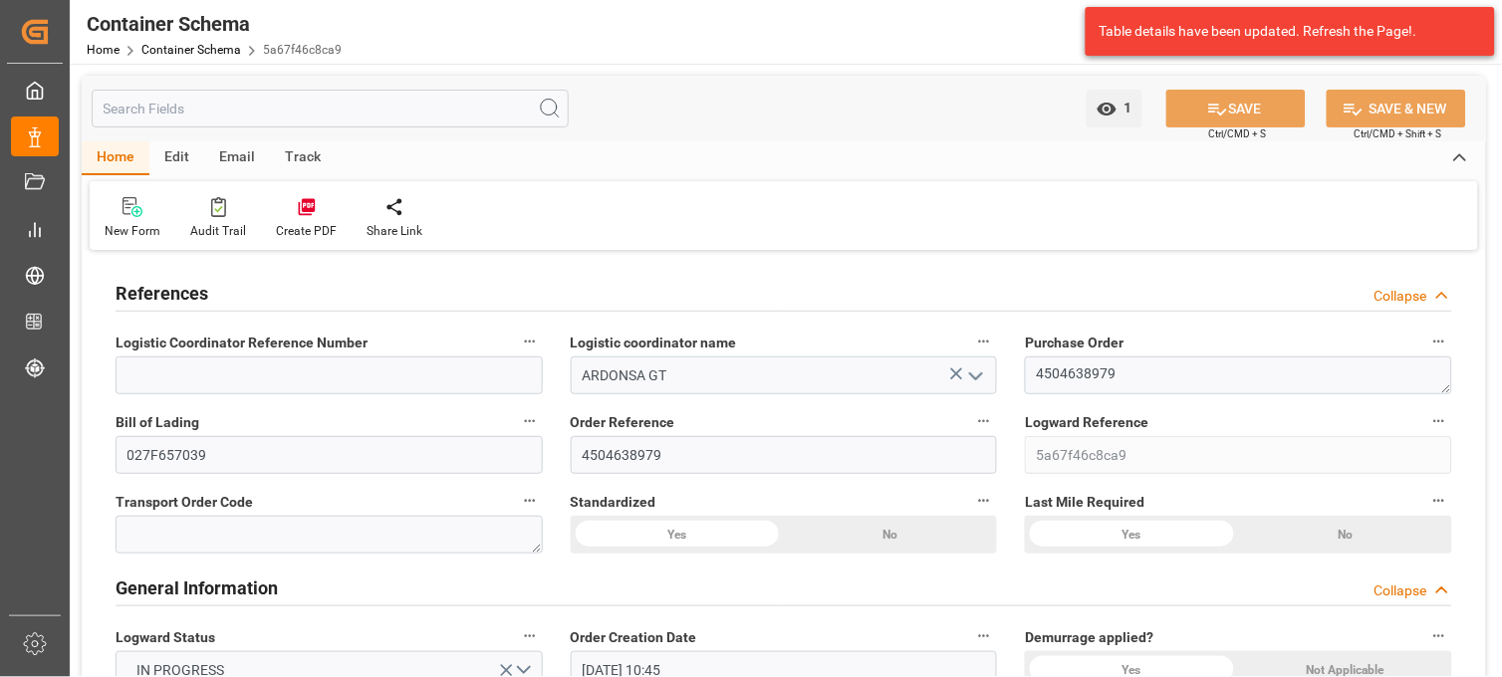
type input "29-07-2025 04:17"
type input "27-08-2025 00:00"
type input "27-08-2025 07:43"
type input "31-08-2025 07:43"
click at [296, 150] on div "Track" at bounding box center [303, 158] width 66 height 34
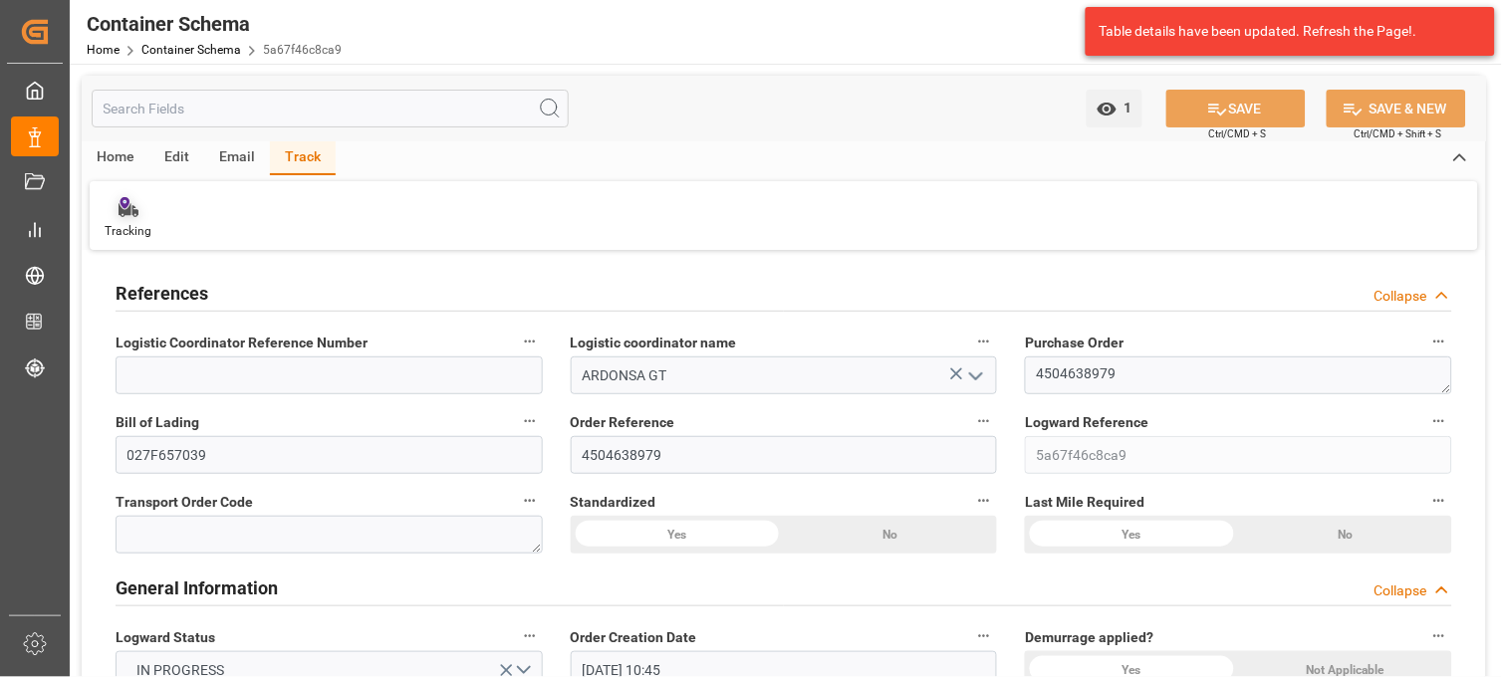
click at [122, 207] on icon at bounding box center [123, 202] width 9 height 11
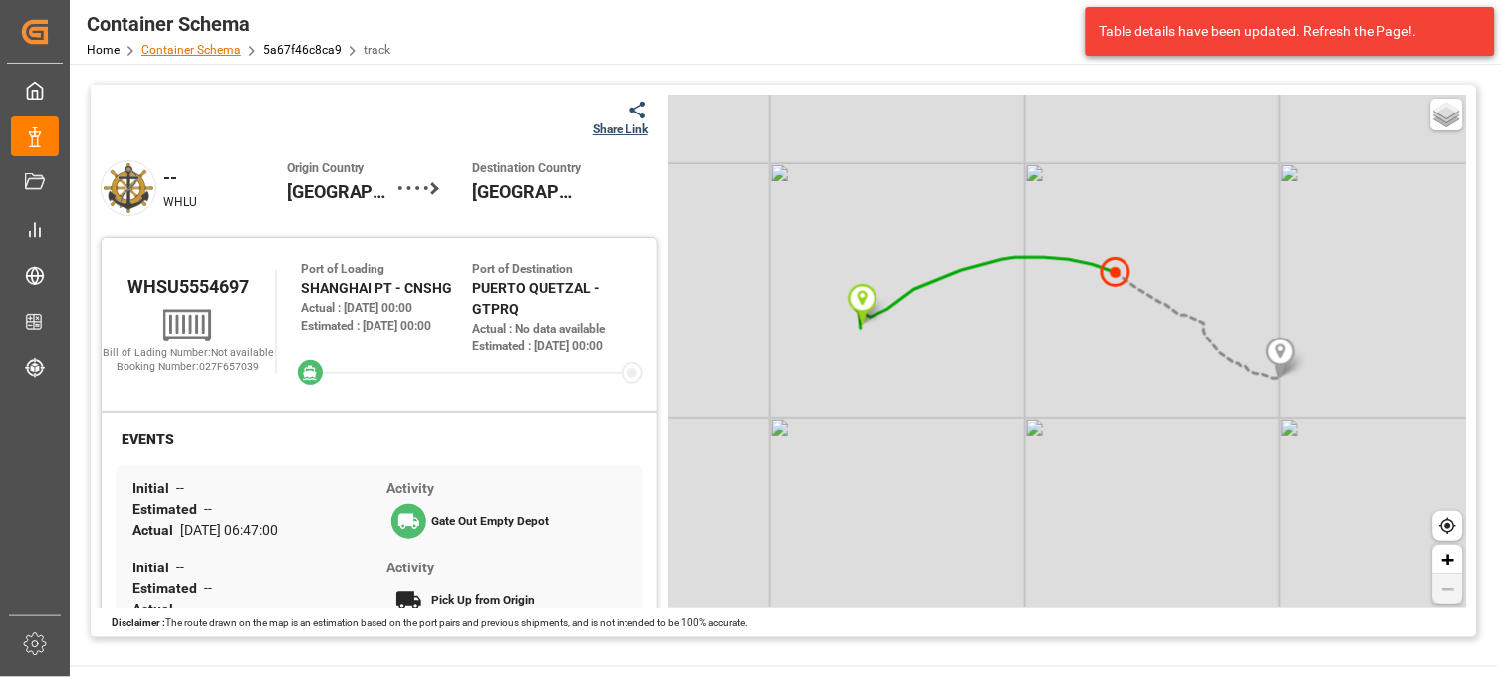
click at [203, 48] on link "Container Schema" at bounding box center [191, 50] width 100 height 14
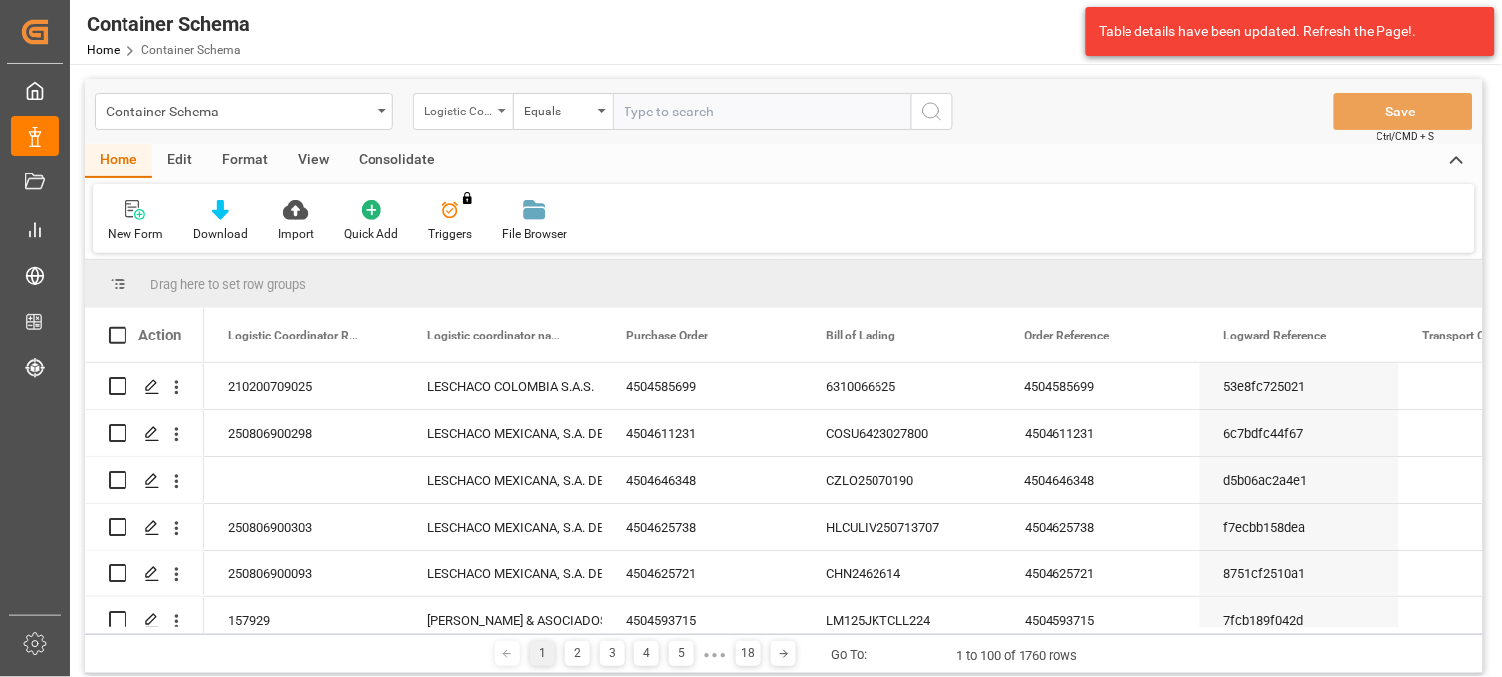
click at [495, 113] on div "Logistic Coordinator Reference Number" at bounding box center [463, 112] width 100 height 38
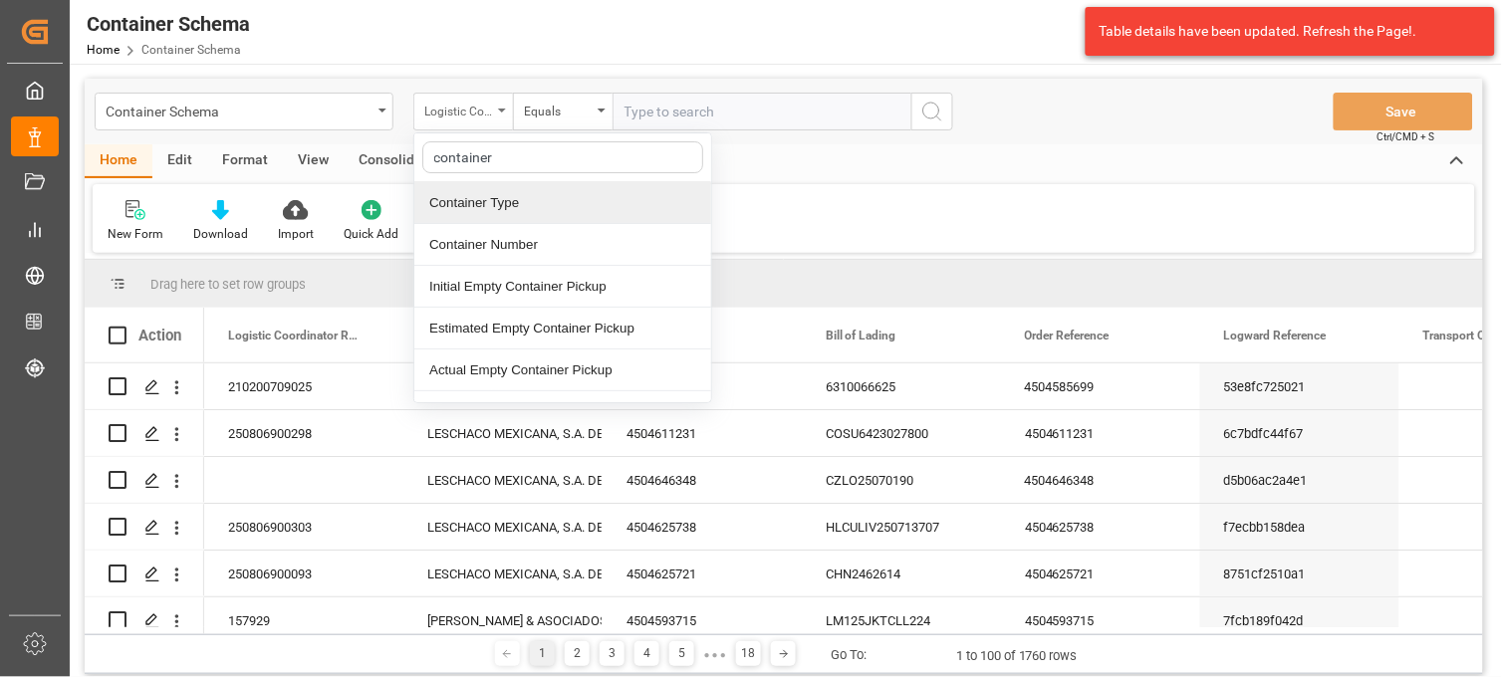
type input "container"
click at [494, 105] on div "Logistic Coordinator Reference Number" at bounding box center [463, 112] width 100 height 38
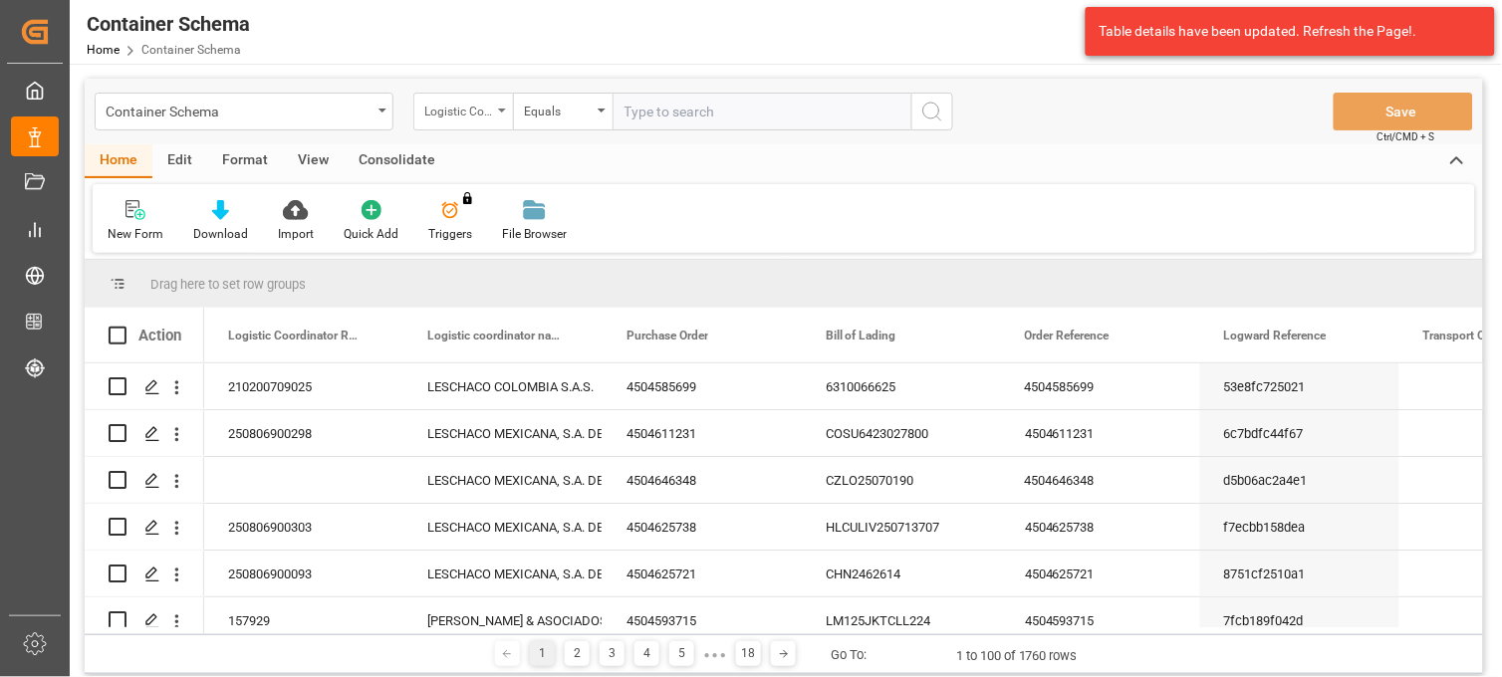
click at [500, 113] on div "Logistic Coordinator Reference Number" at bounding box center [463, 112] width 100 height 38
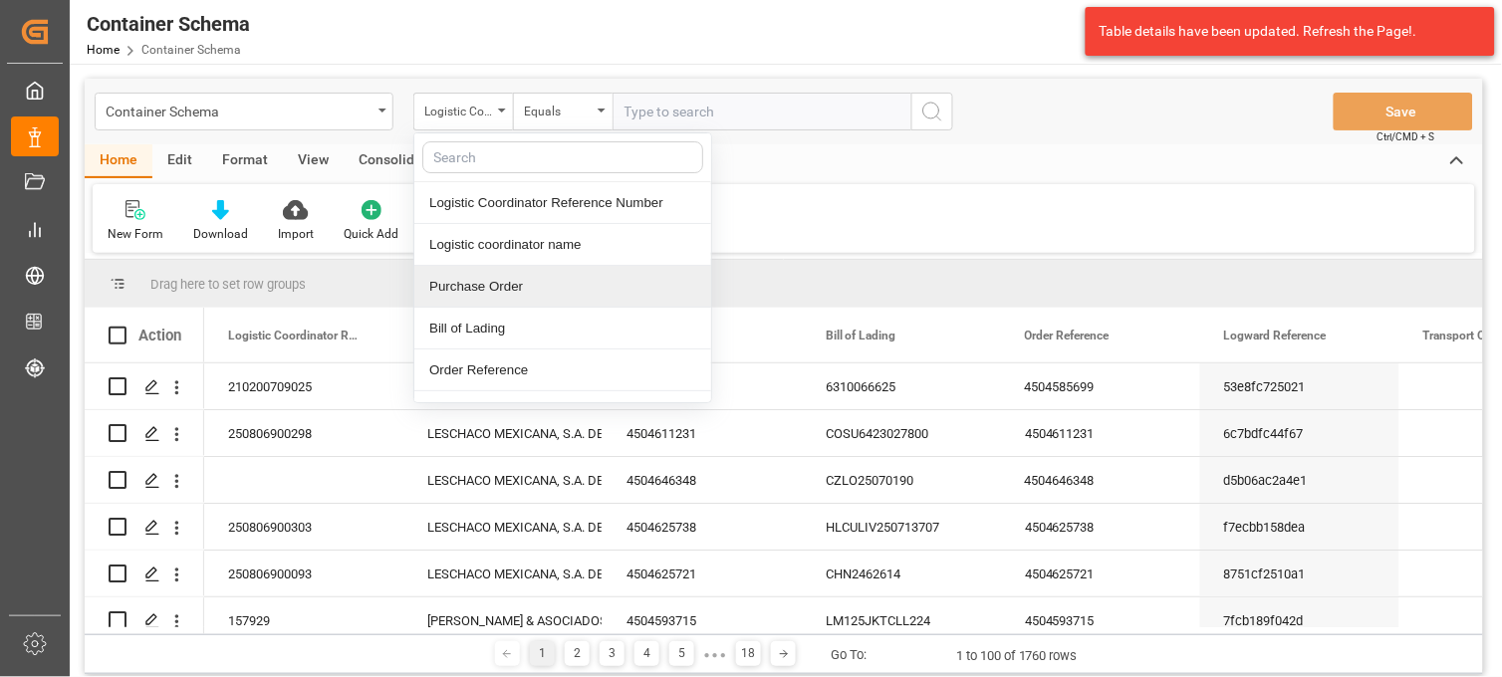
click at [485, 292] on div "Purchase Order" at bounding box center [562, 287] width 297 height 42
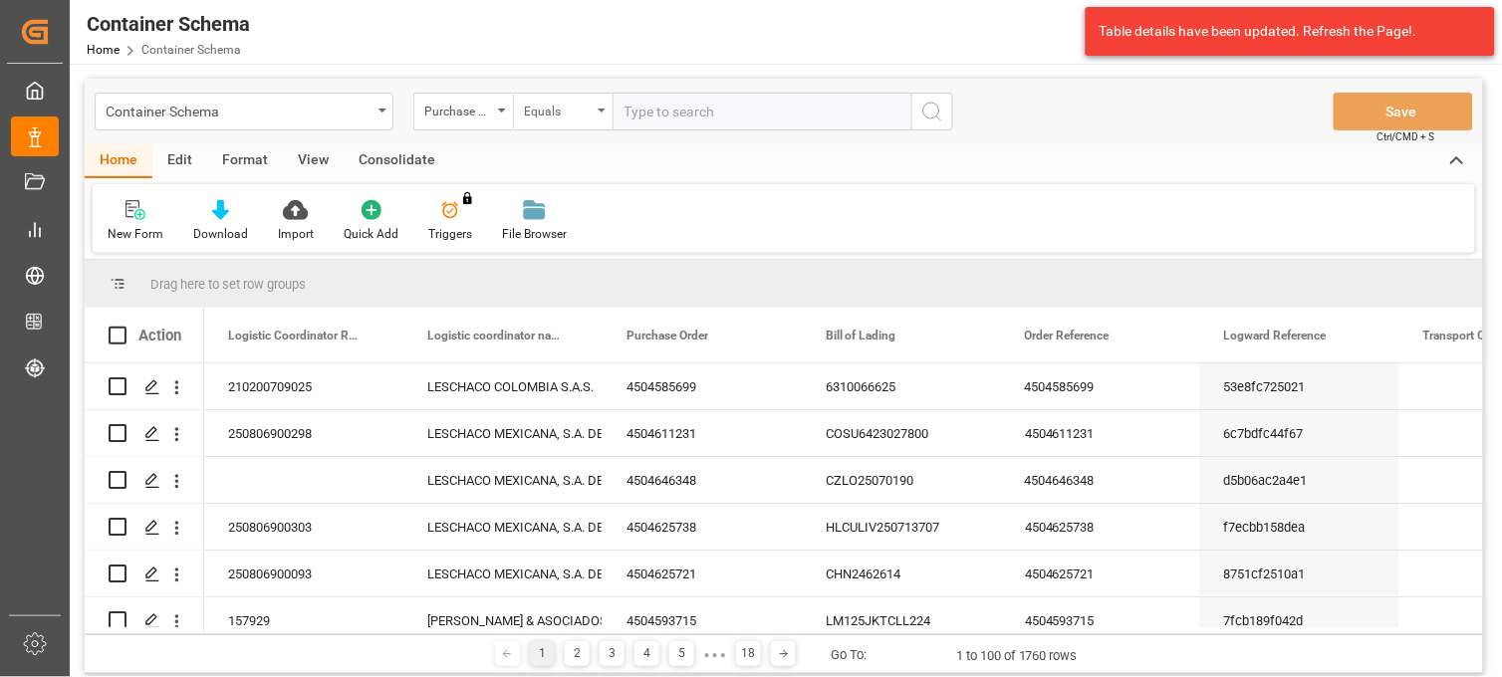
click at [575, 113] on div "Equals" at bounding box center [558, 109] width 68 height 23
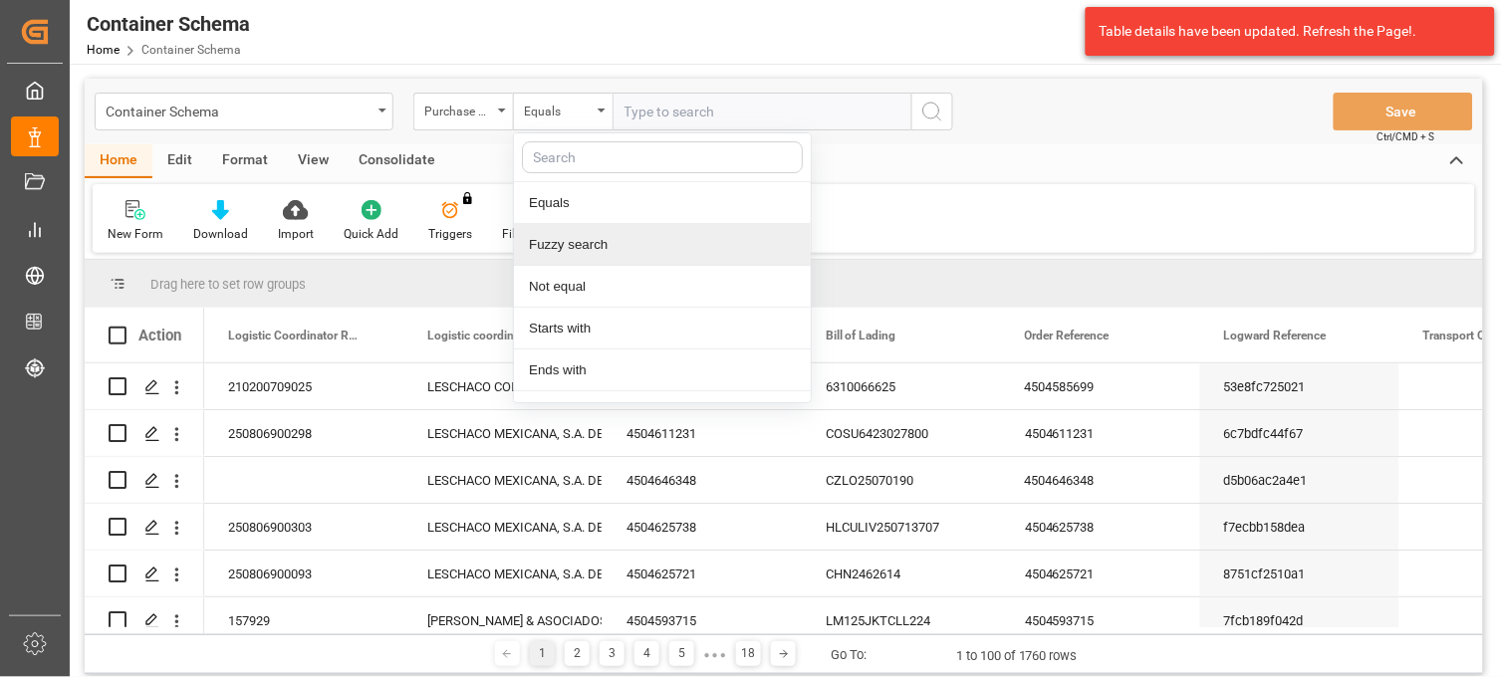
click at [593, 236] on div "Fuzzy search" at bounding box center [662, 245] width 297 height 42
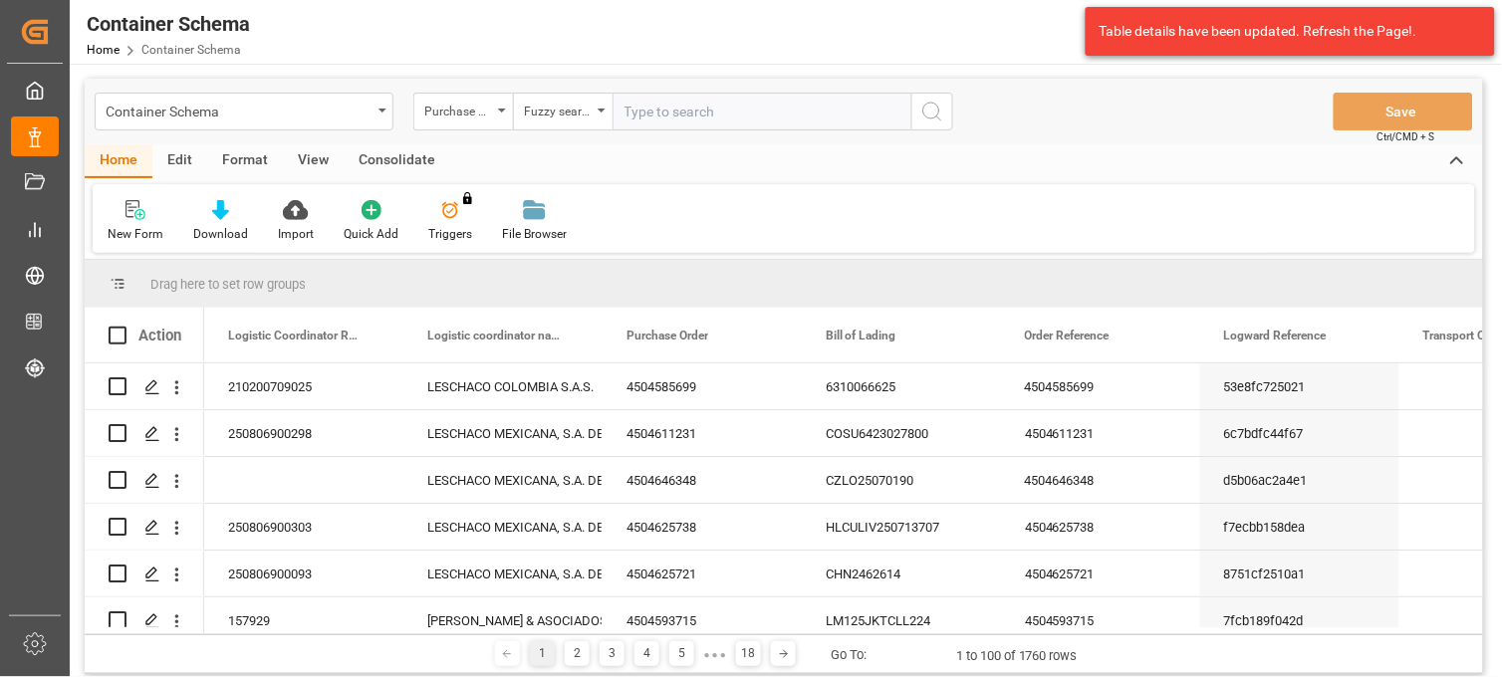
paste input "4504641919"
type input "4504641919"
click at [939, 101] on icon "search button" at bounding box center [932, 112] width 24 height 24
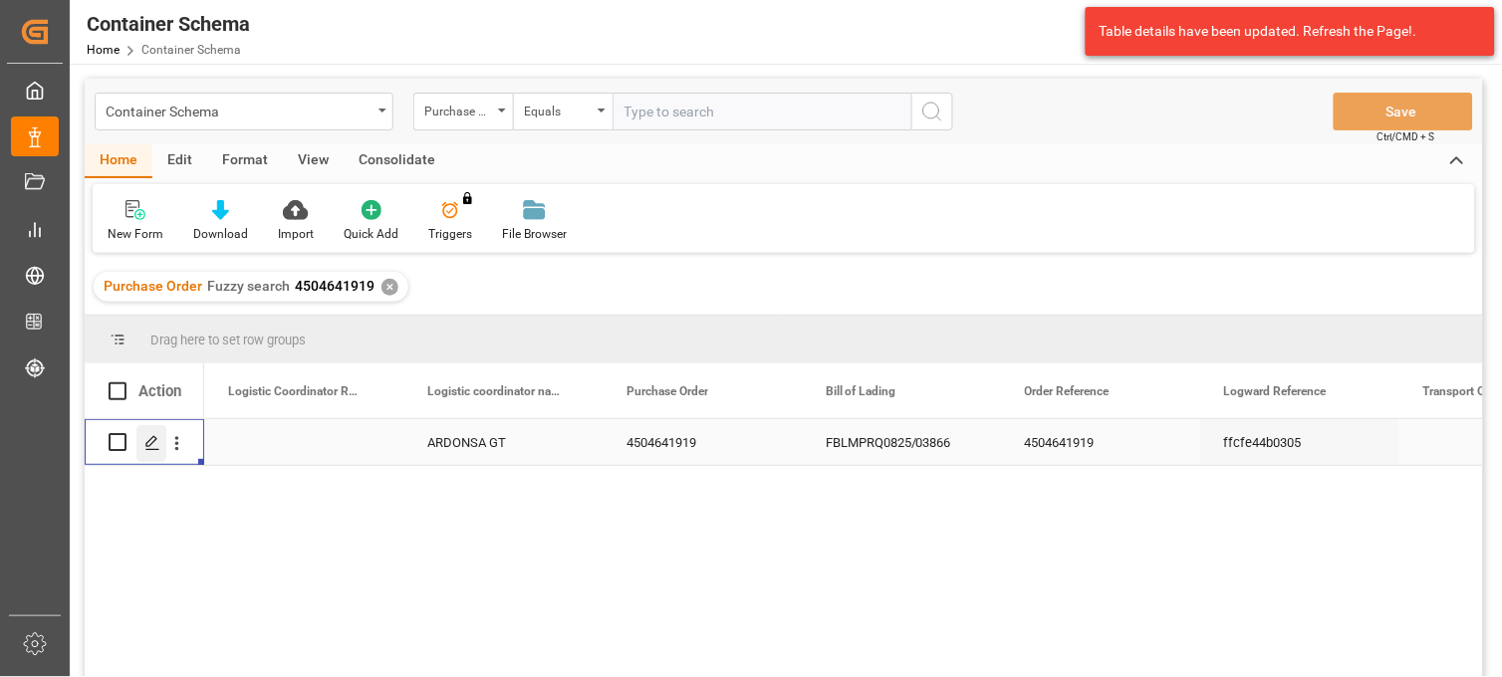
click at [156, 448] on icon "Press SPACE to select this row." at bounding box center [152, 443] width 16 height 16
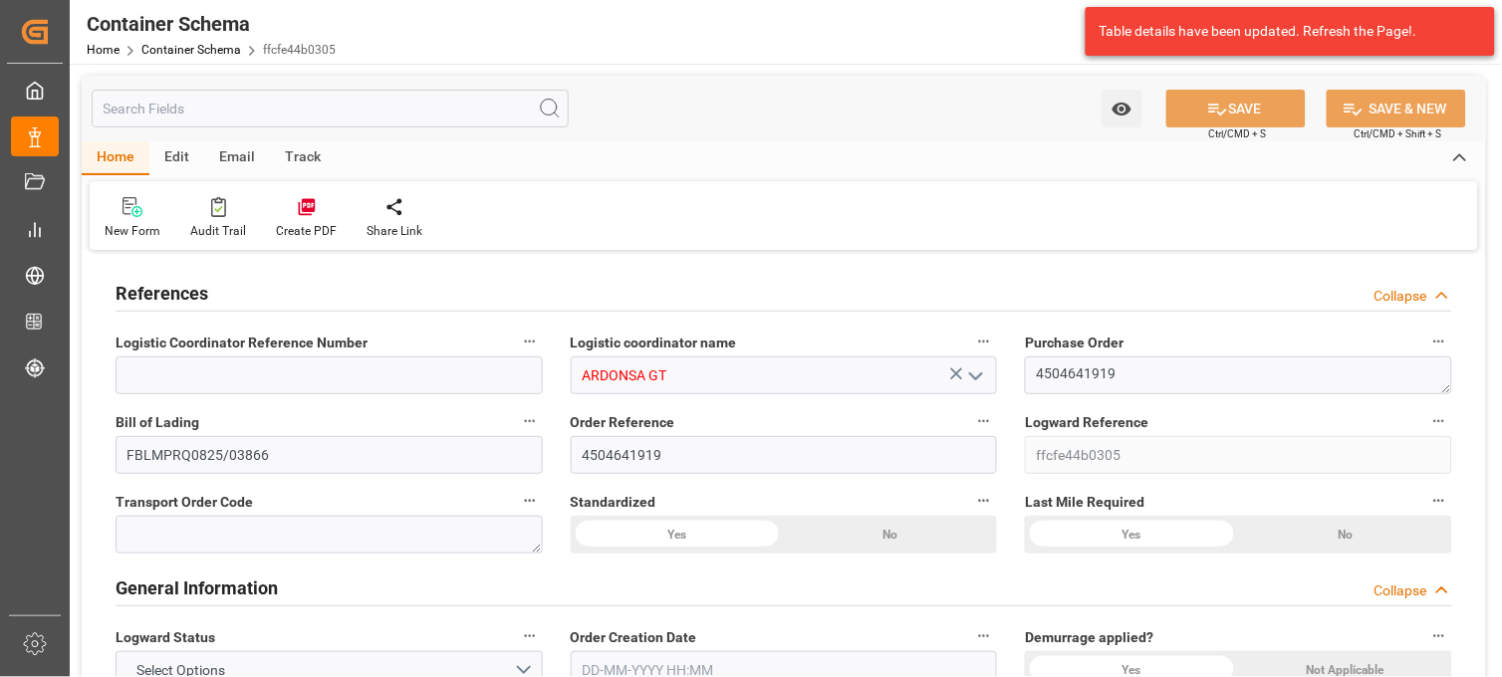
type input "0"
type input "1"
type input "5"
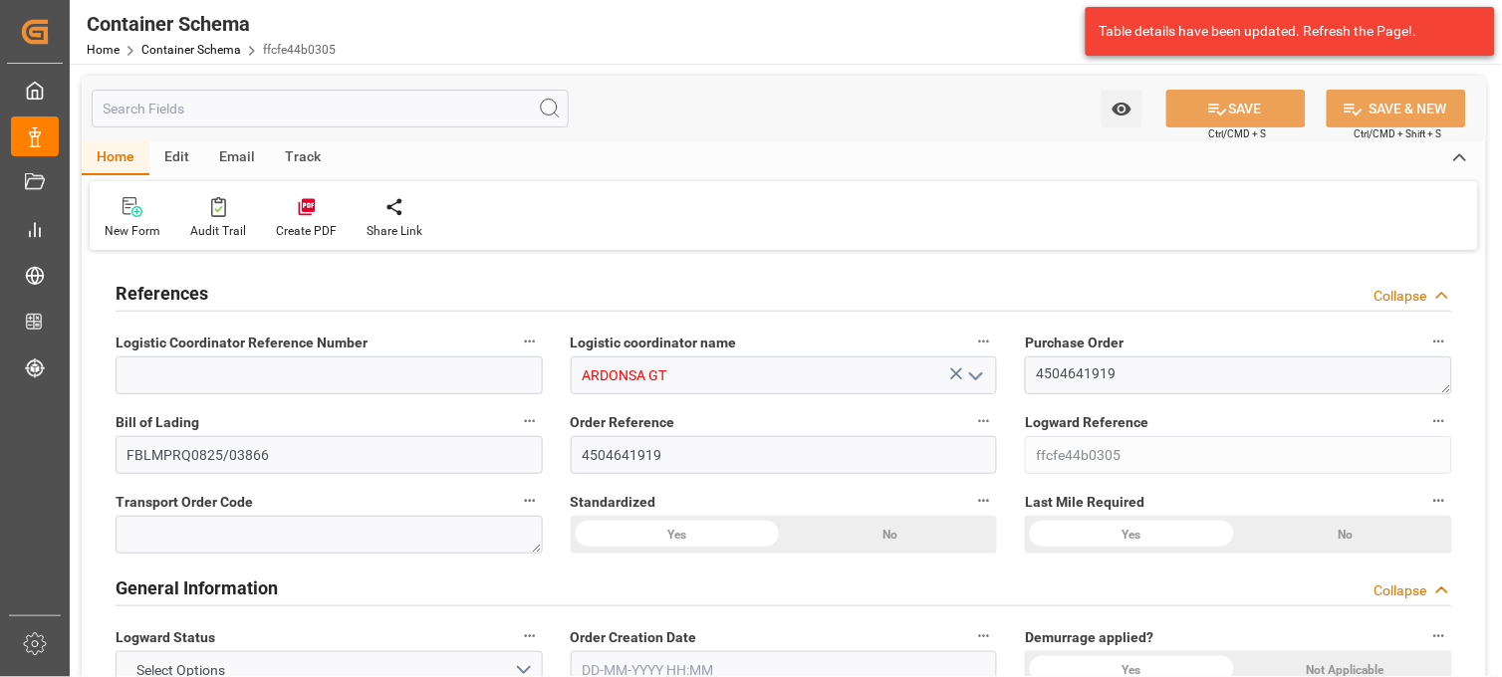
type input "4600"
type input "4864"
type input "Hapag [PERSON_NAME]"
type input "Hapag Lloyd Aktiengesellschaft"
type input "INNSA"
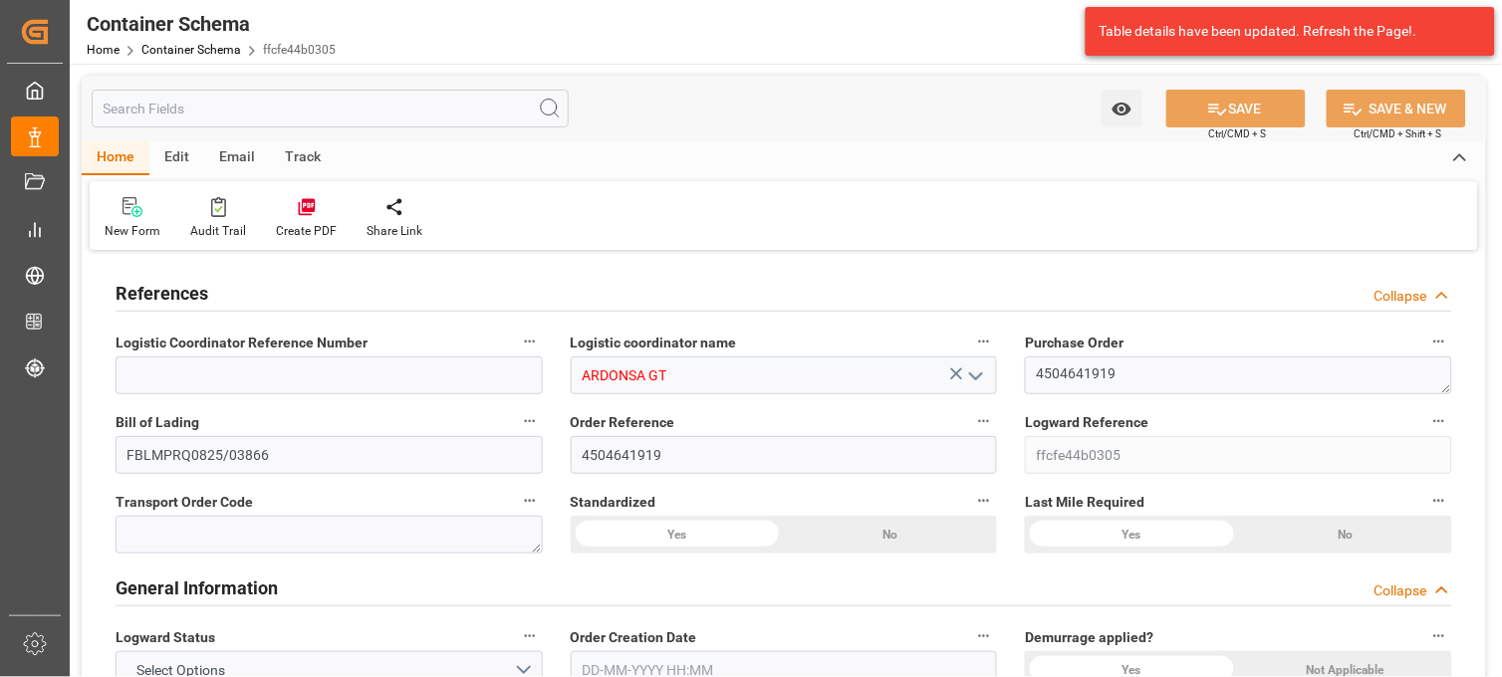
type input "GTPRQ"
type input "9294850"
type input "0"
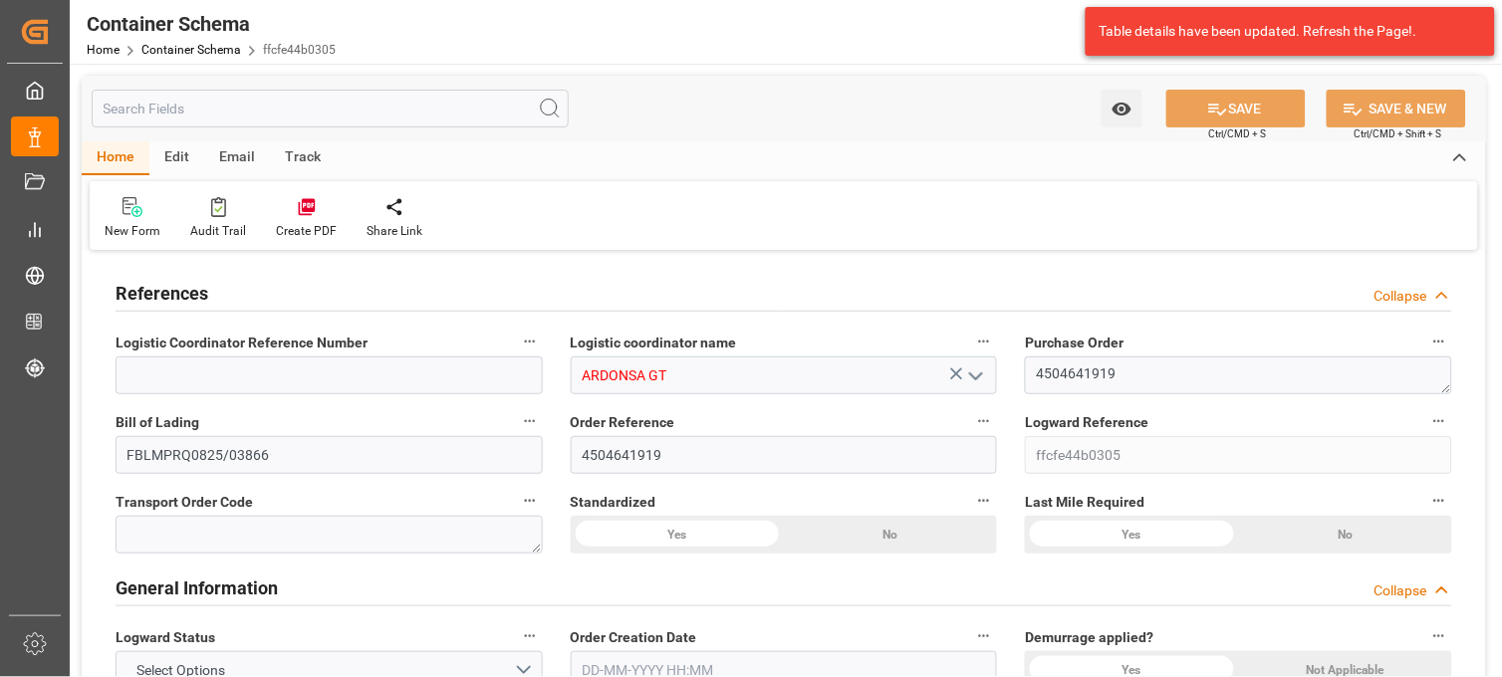
type input "0"
type input "05-08-2025 07:30"
type input "05-08-2025"
type input "15-10-2025"
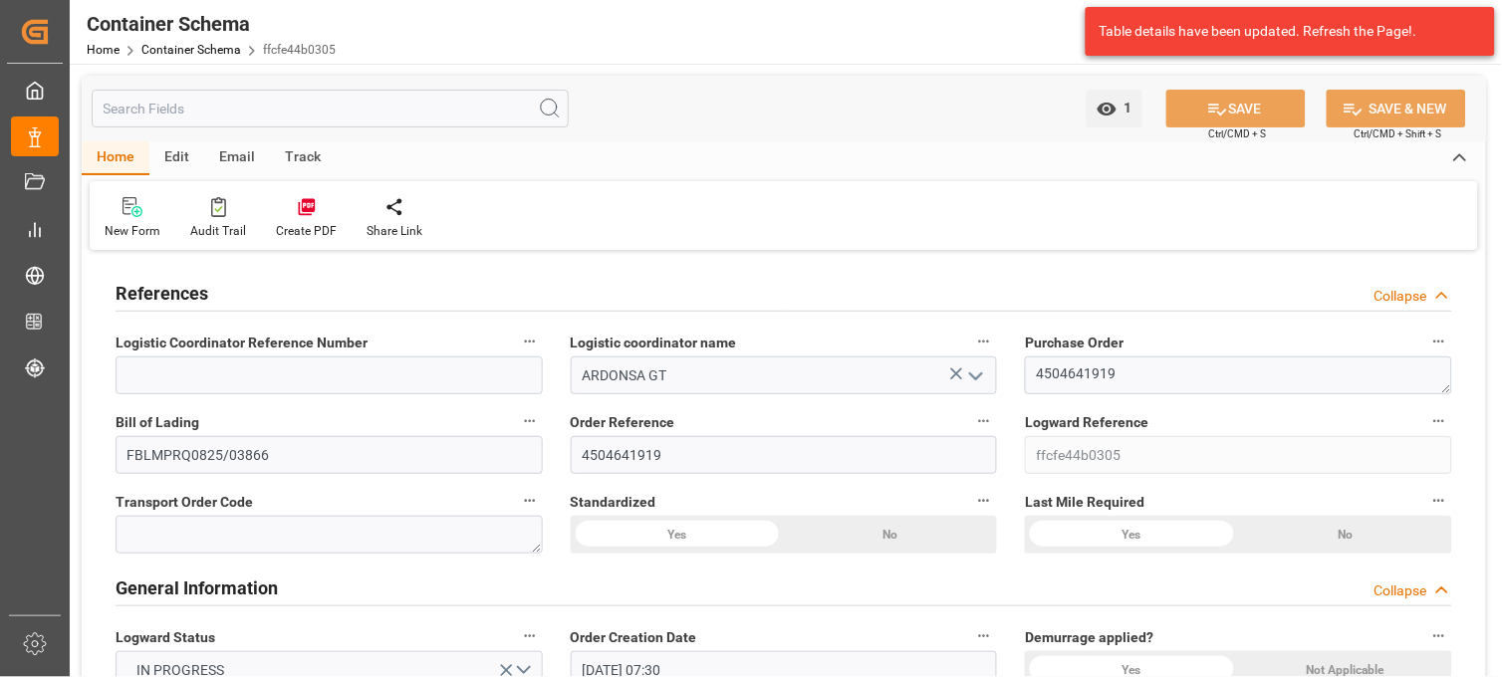
type input "05-08-2025"
type input "11-08-2025"
type input "11-08-2025 06:00"
type input "05-08-2025 12:36"
type input "11-08-2025"
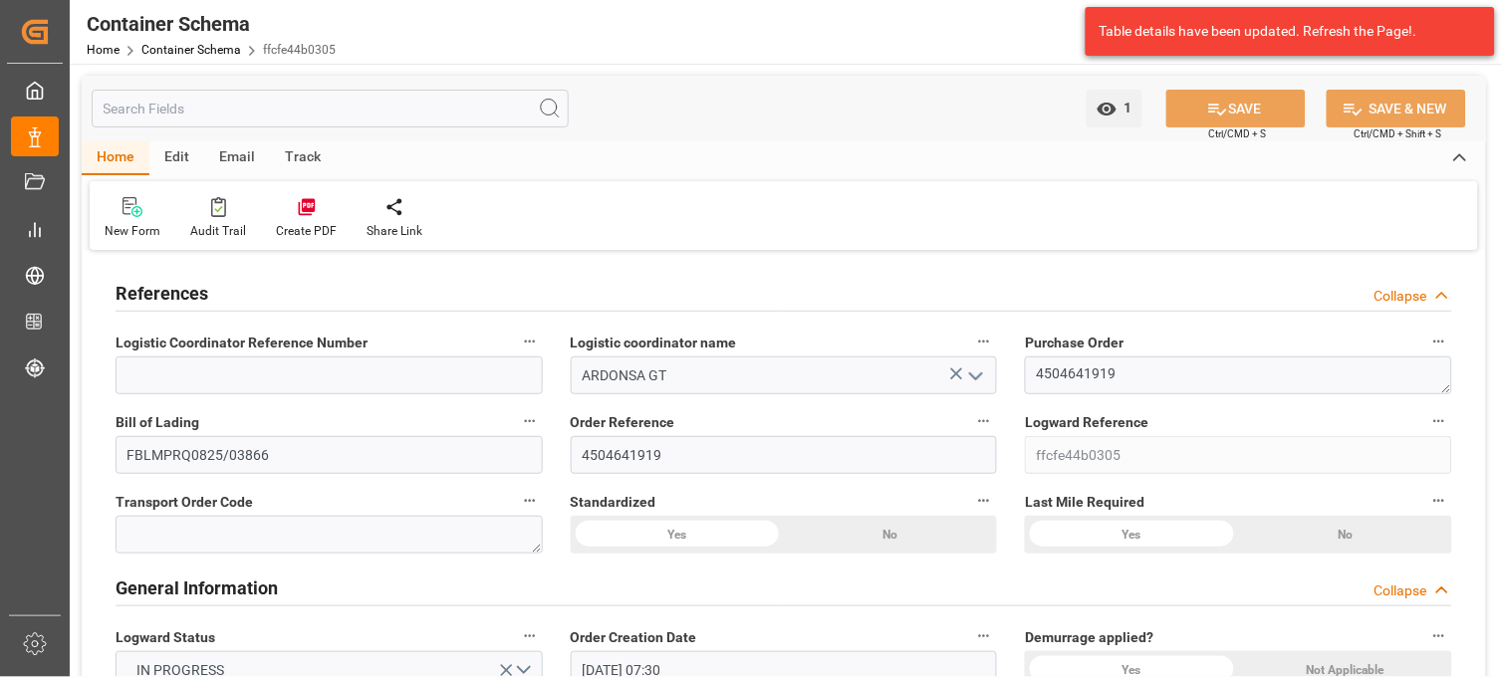
click at [309, 154] on div "Track" at bounding box center [303, 158] width 66 height 34
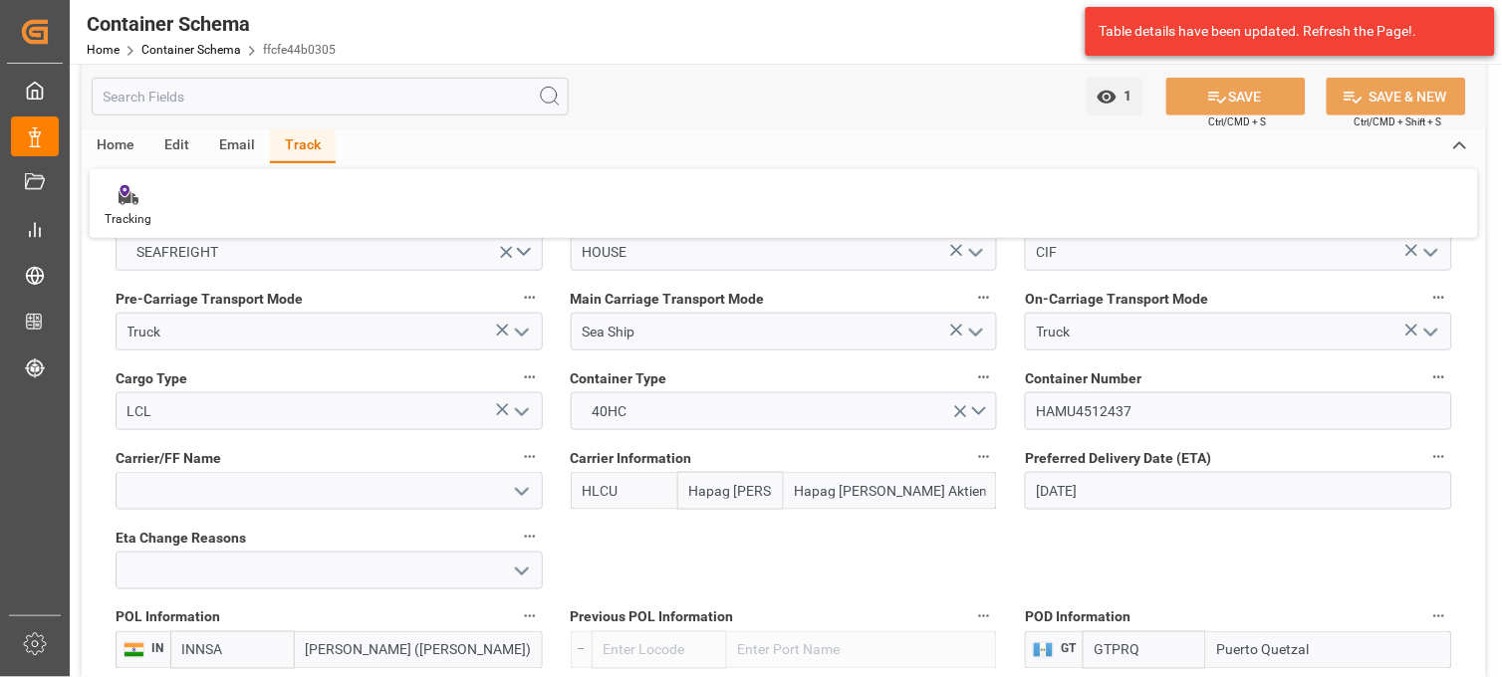
scroll to position [1991, 0]
drag, startPoint x: 1168, startPoint y: 406, endPoint x: 889, endPoint y: 399, distance: 278.9
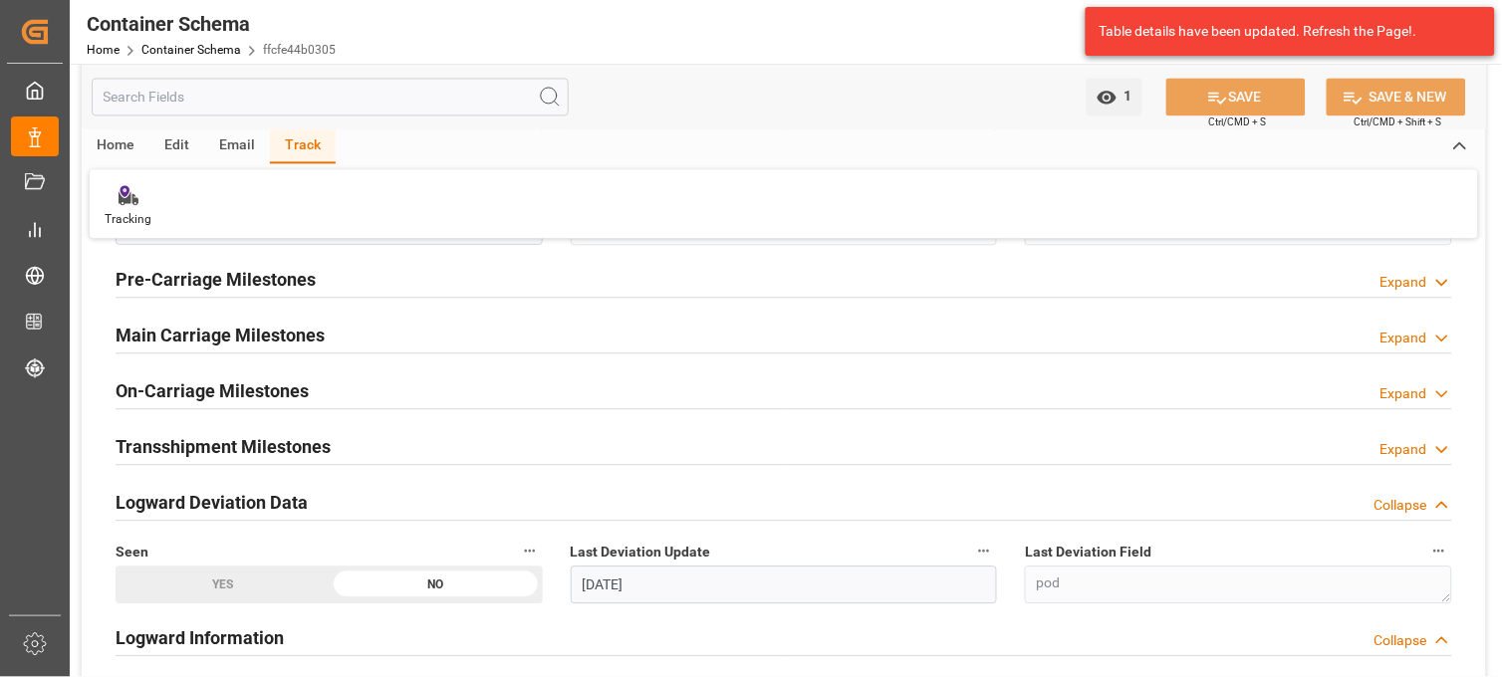
scroll to position [2655, 0]
click at [1445, 339] on icon at bounding box center [1442, 336] width 20 height 21
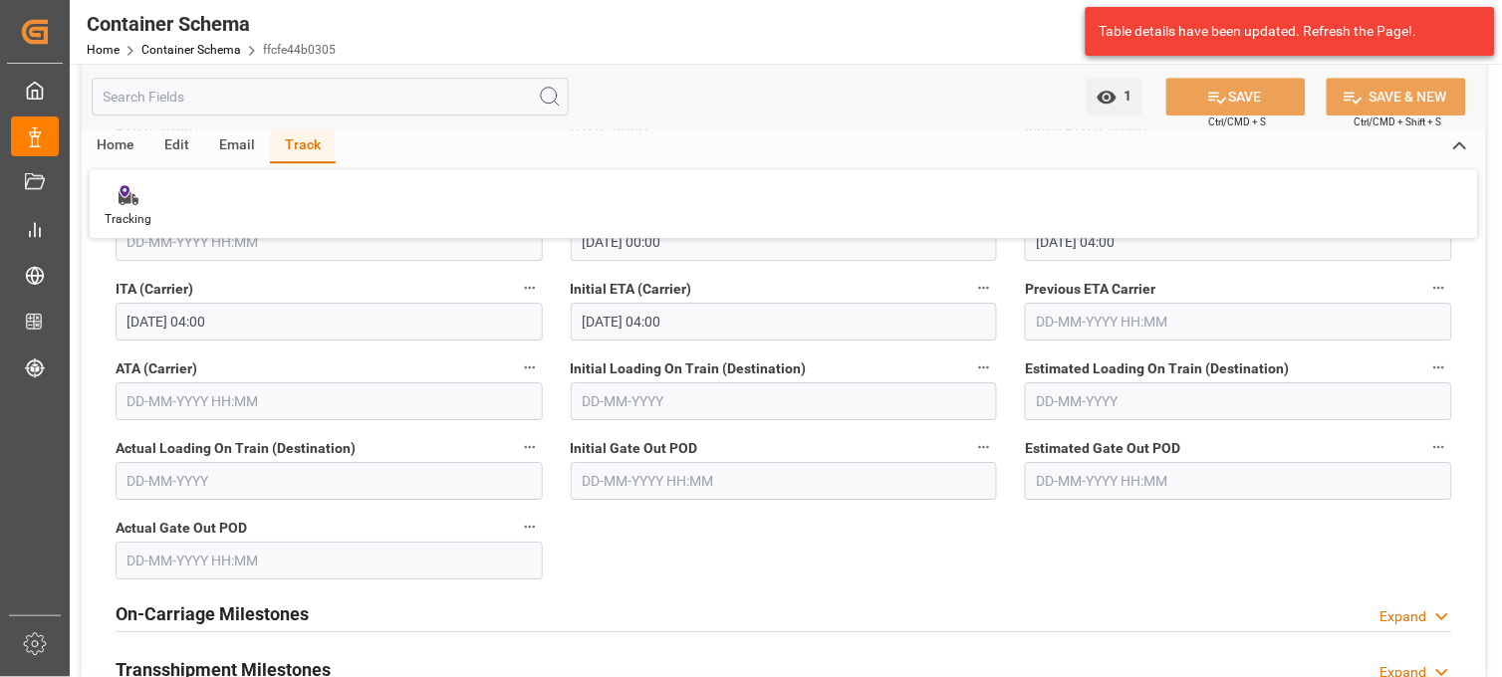
scroll to position [3098, 0]
